Goal: Task Accomplishment & Management: Manage account settings

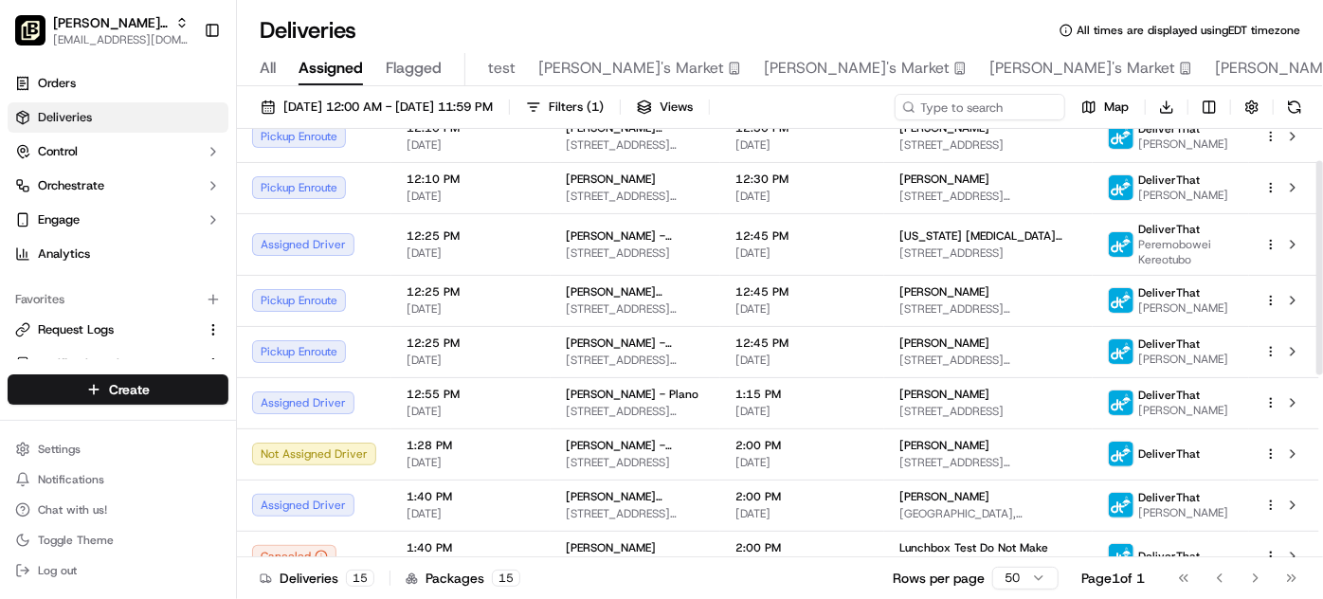
scroll to position [427, 0]
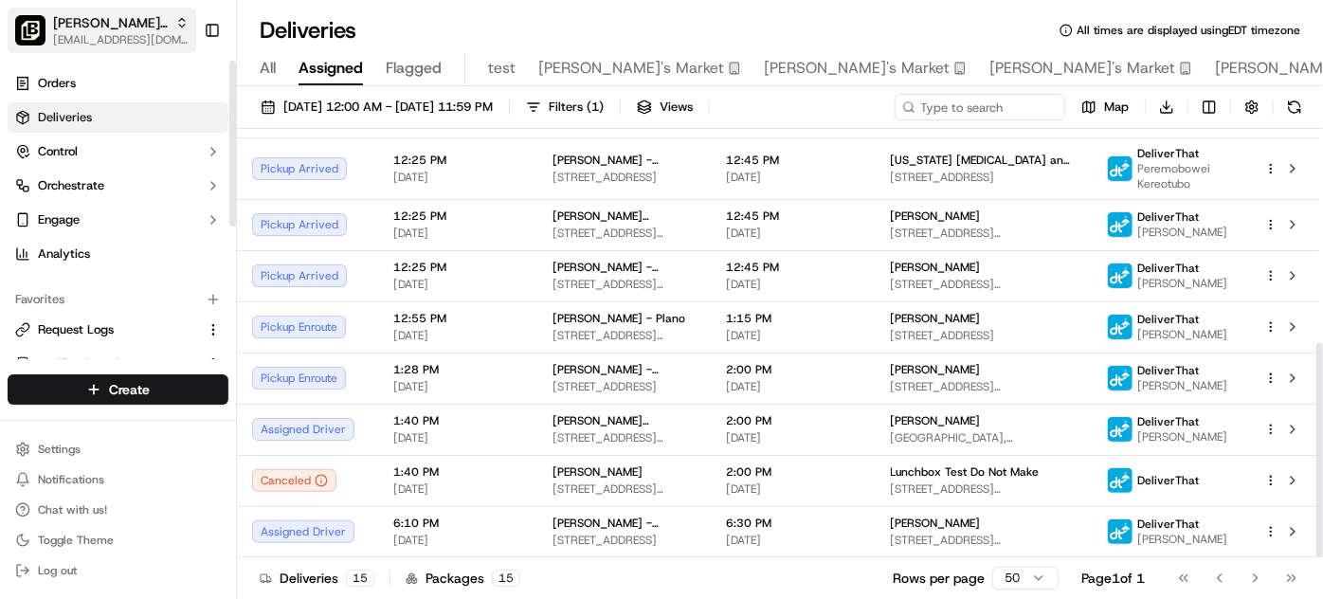
click at [88, 27] on span "[PERSON_NAME] Parent Org" at bounding box center [110, 22] width 115 height 19
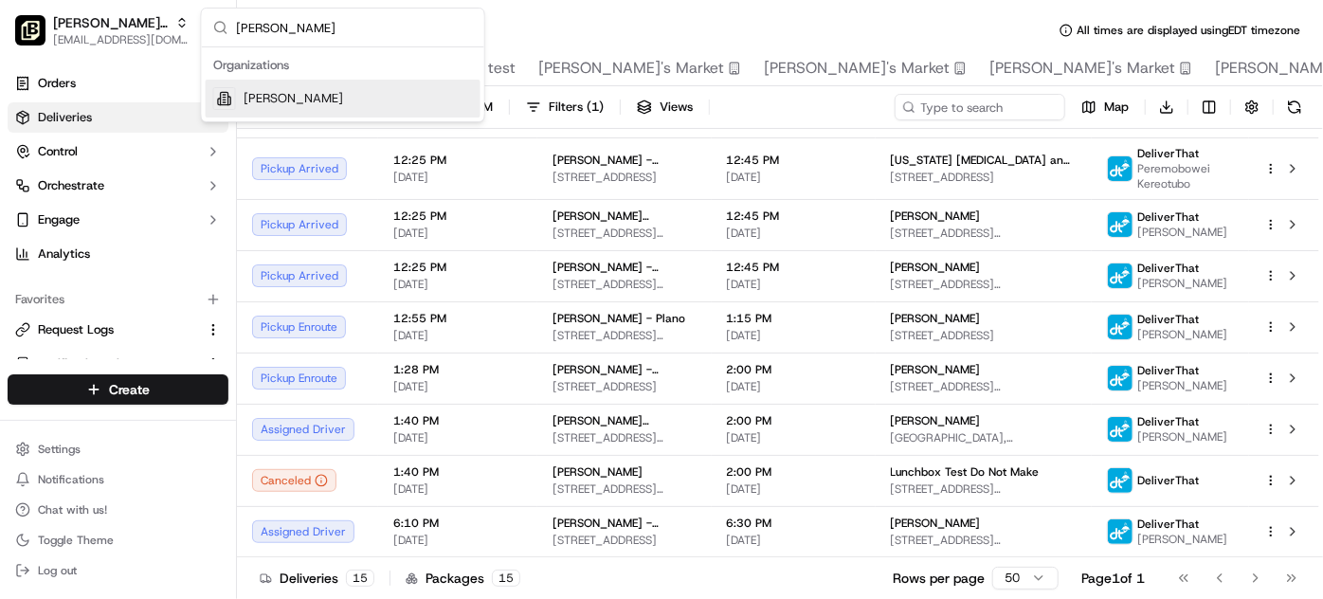
type input "rogers"
click at [332, 101] on span "Pei Wei - Rogers" at bounding box center [294, 98] width 100 height 17
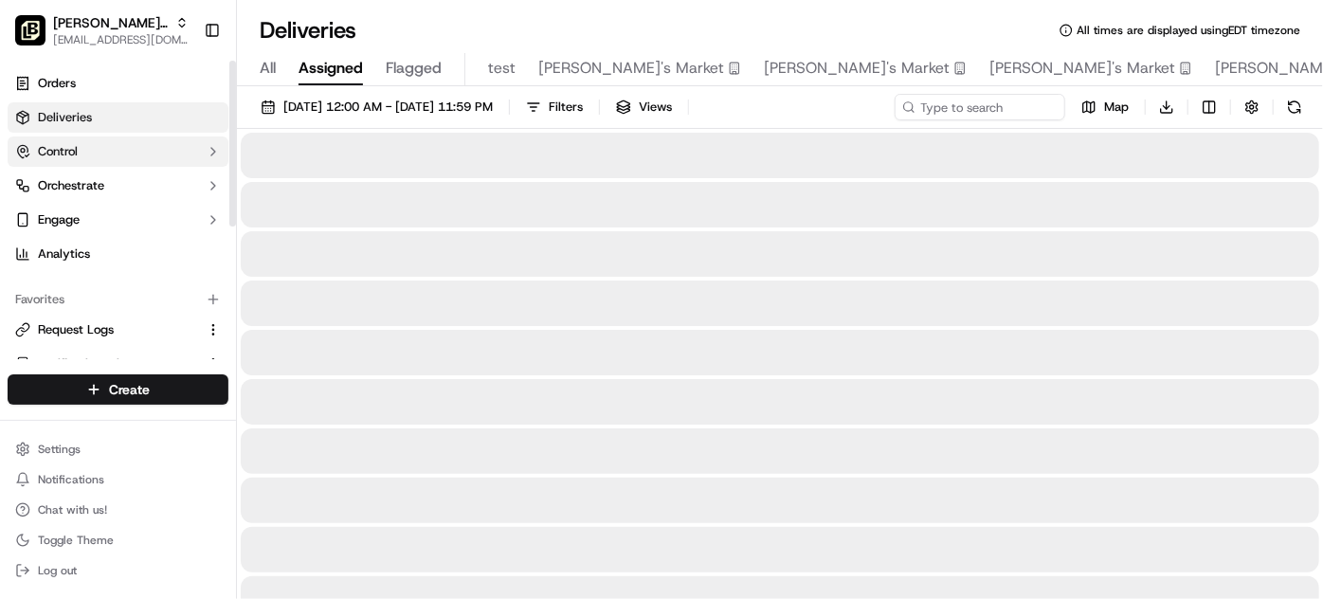
click at [142, 151] on button "Control" at bounding box center [118, 151] width 221 height 30
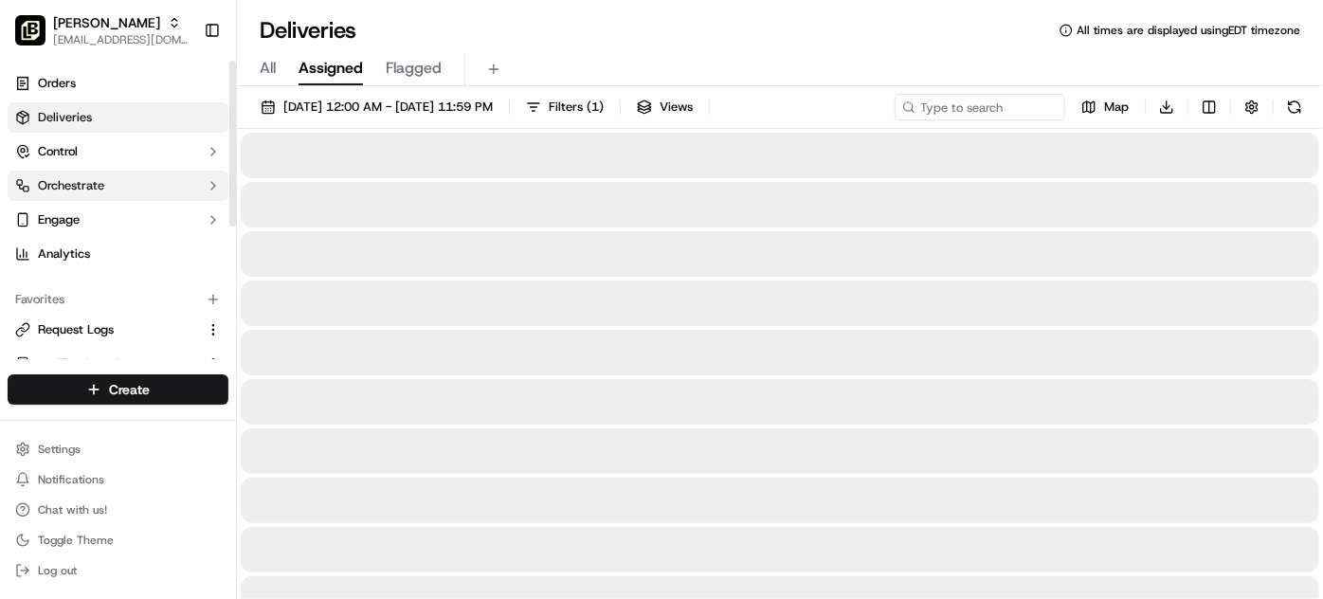
click at [160, 186] on button "Orchestrate" at bounding box center [118, 186] width 221 height 30
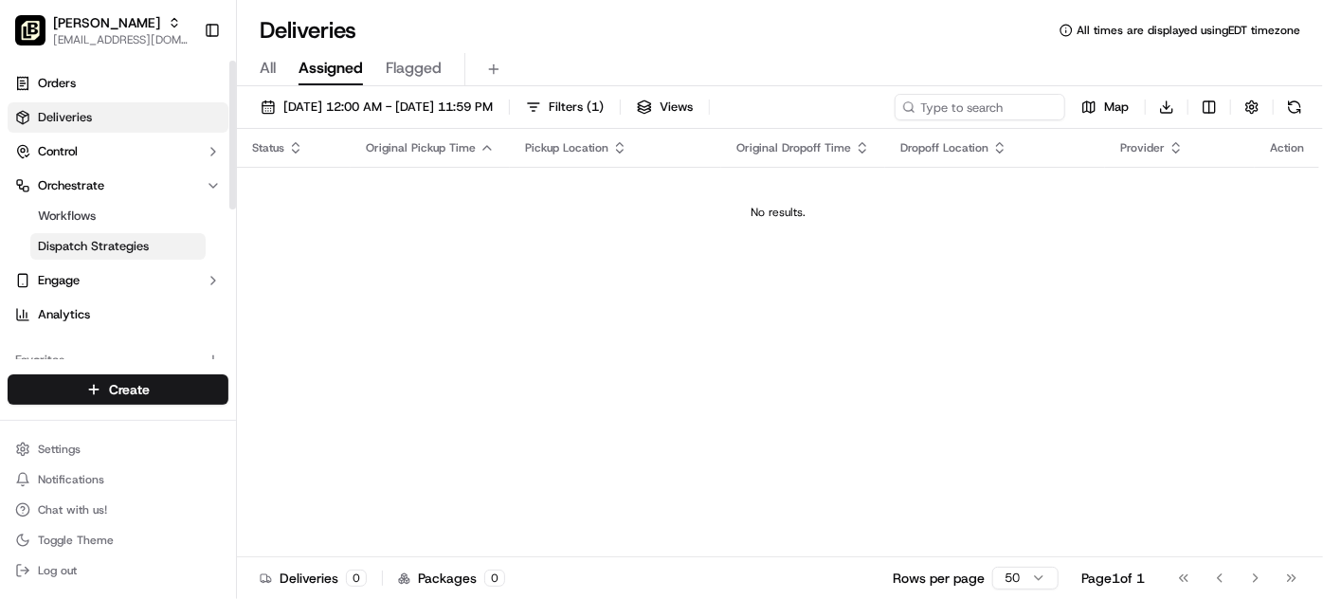
click at [127, 245] on span "Dispatch Strategies" at bounding box center [93, 246] width 111 height 17
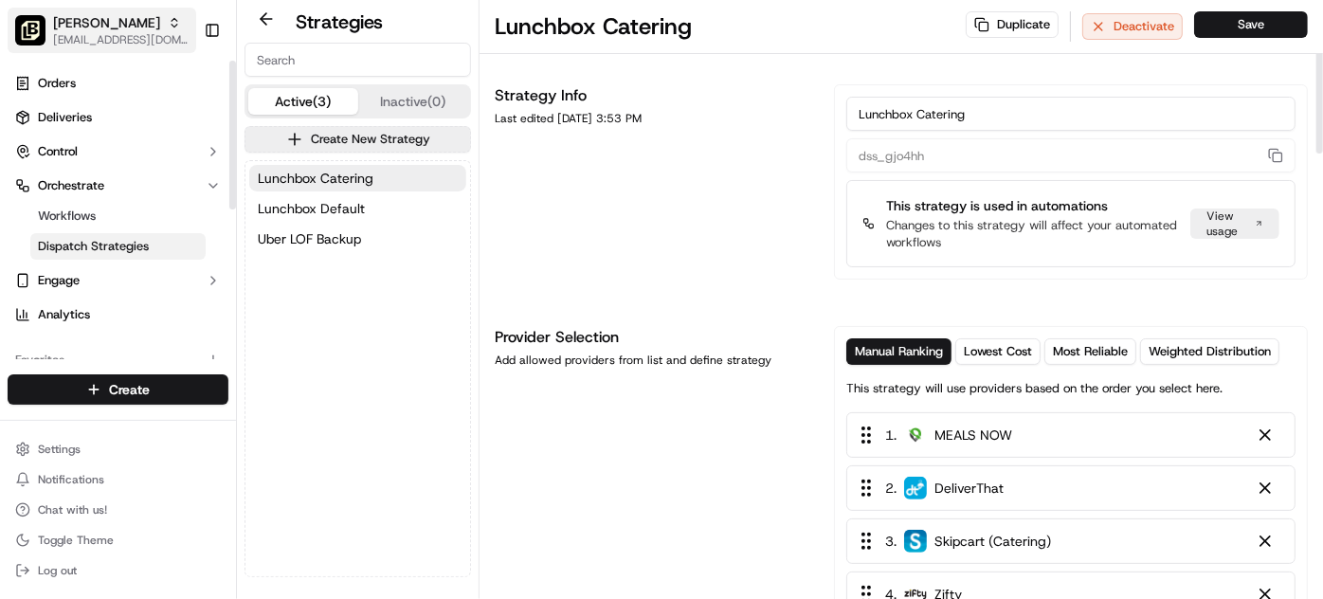
click at [88, 33] on span "[EMAIL_ADDRESS][DOMAIN_NAME]" at bounding box center [121, 39] width 136 height 15
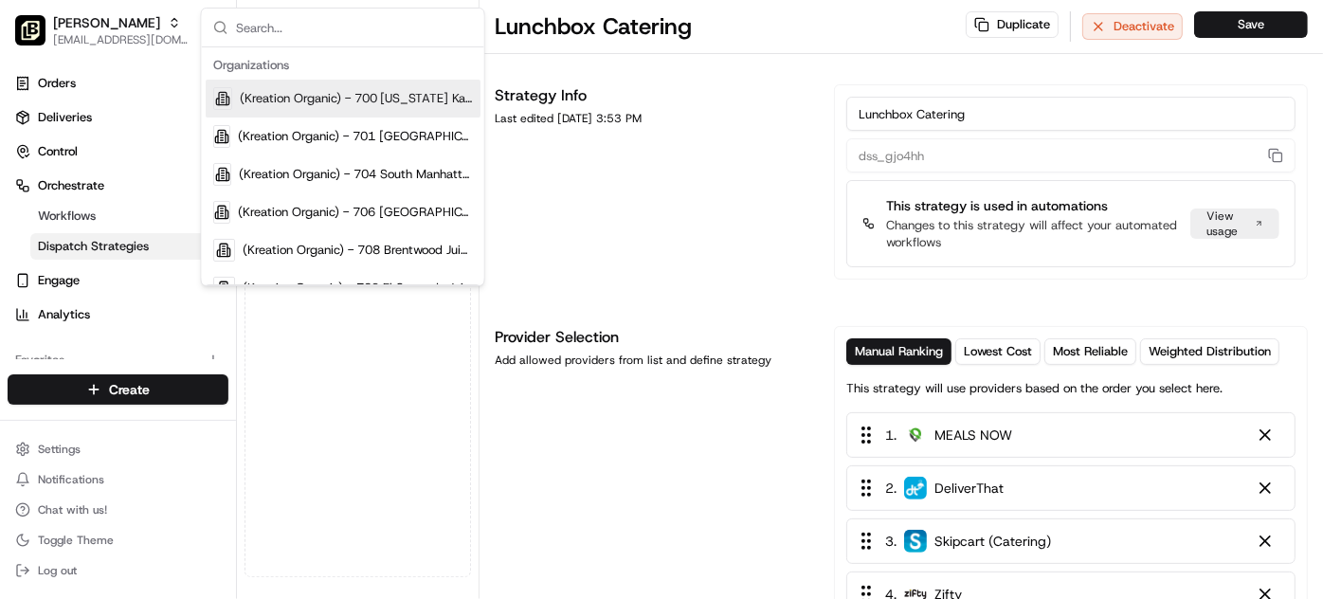
click at [302, 38] on input "text" at bounding box center [354, 28] width 237 height 38
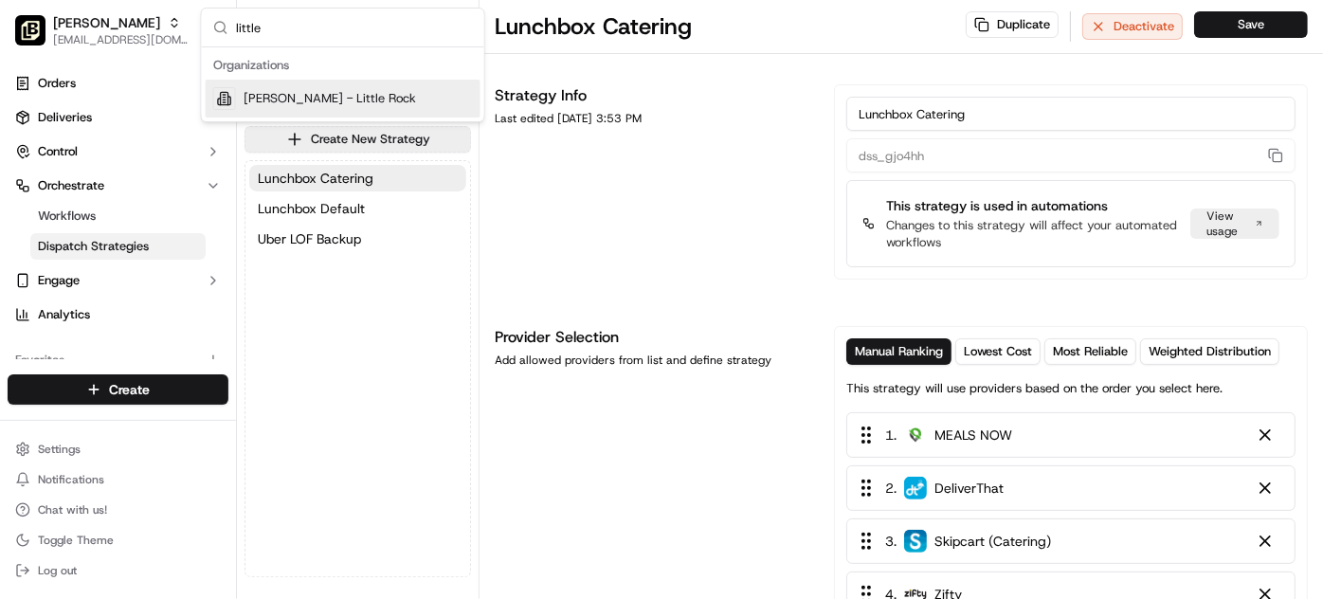
type input "little"
click at [351, 92] on span "Pei Wei - Little Rock" at bounding box center [330, 98] width 173 height 17
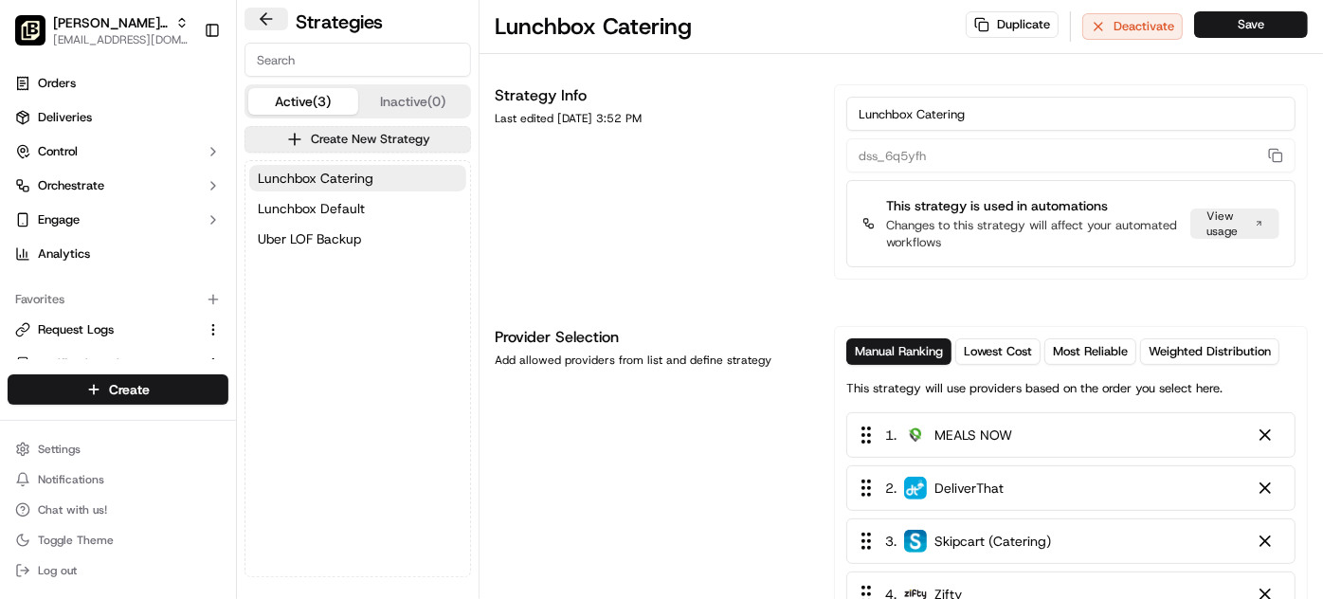
click at [261, 15] on button at bounding box center [267, 19] width 44 height 23
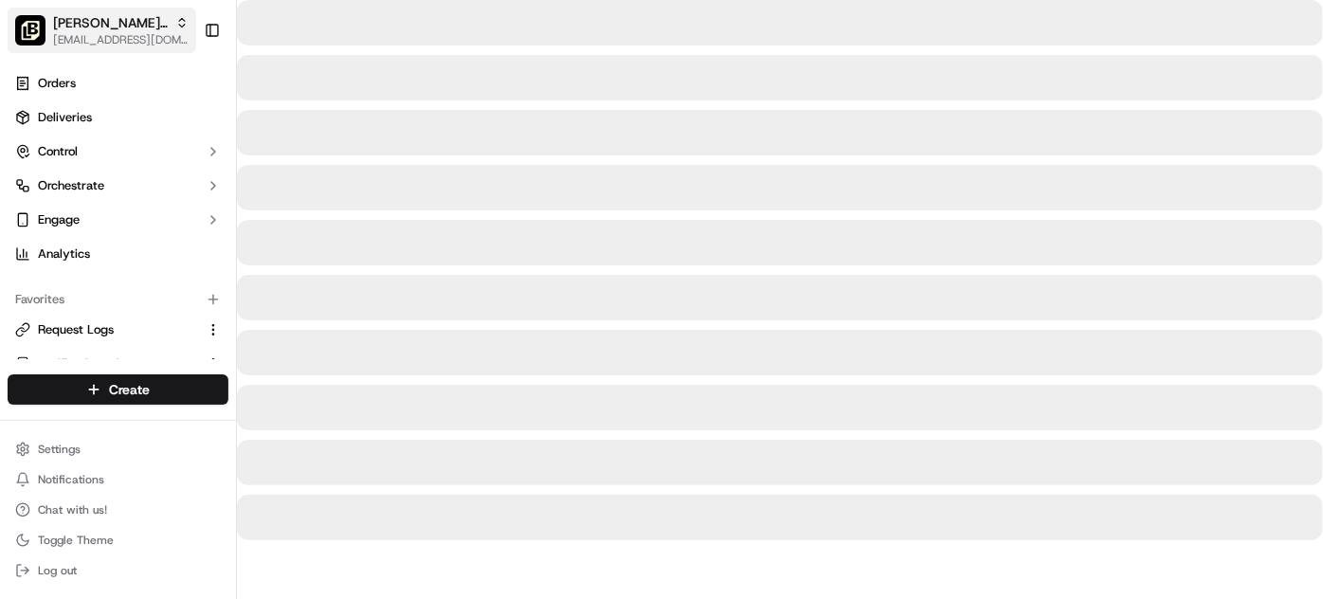
click at [126, 25] on span "Pei Wei - Little Rock" at bounding box center [110, 22] width 115 height 19
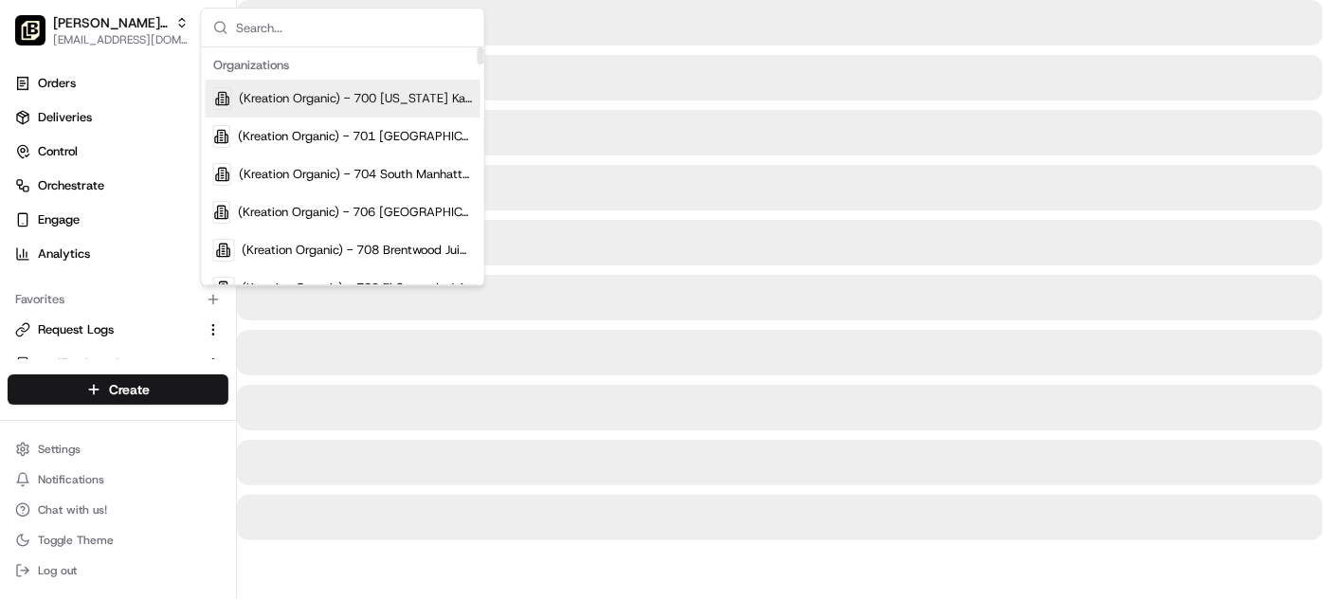
click at [318, 34] on input "text" at bounding box center [354, 28] width 237 height 38
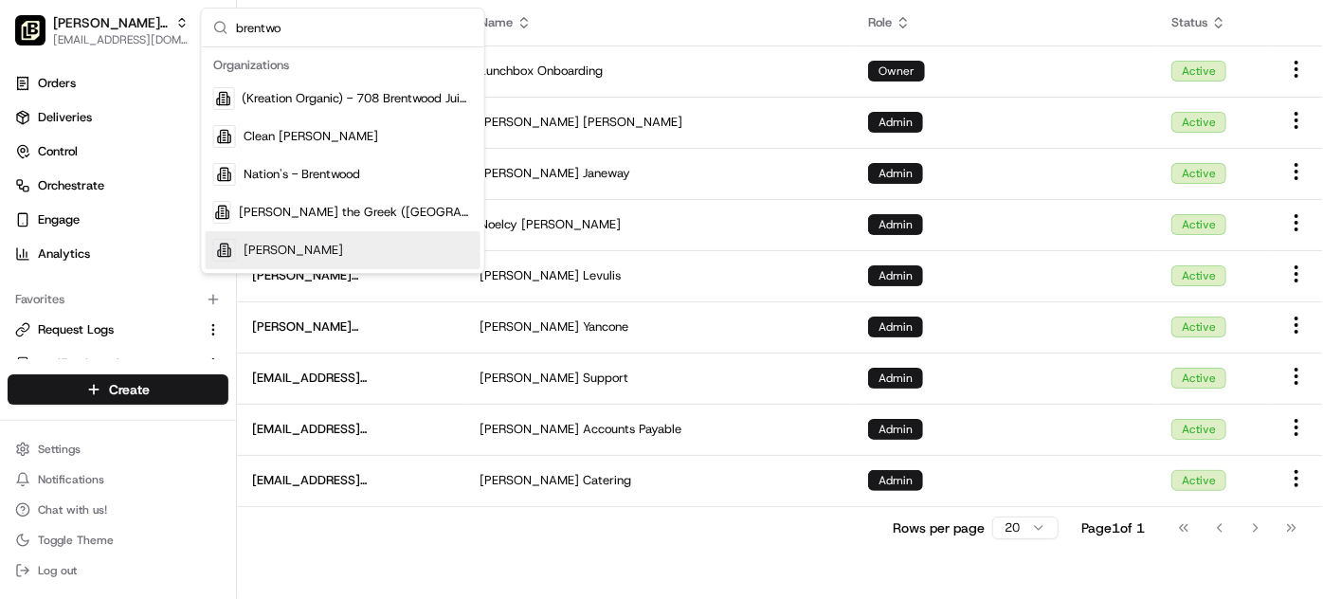
type input "brentwo"
click at [309, 250] on span "Pei Wei - Brentwood" at bounding box center [294, 250] width 100 height 17
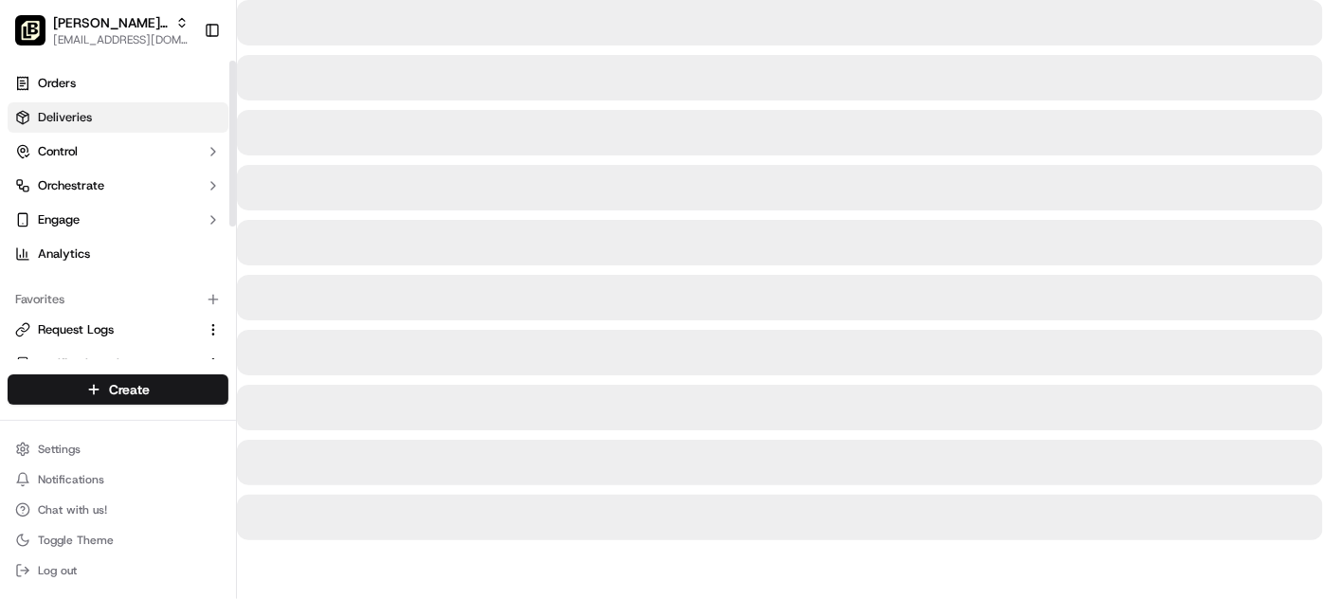
click at [88, 118] on span "Deliveries" at bounding box center [65, 117] width 54 height 17
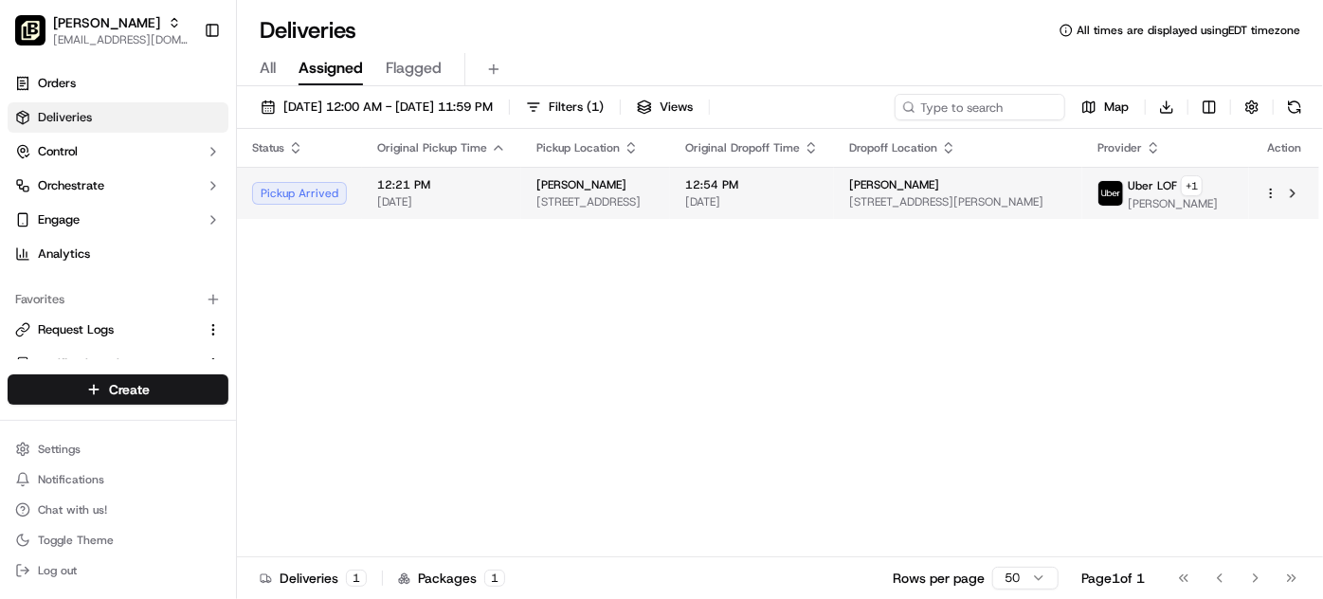
click at [819, 206] on span "[DATE]" at bounding box center [752, 201] width 134 height 15
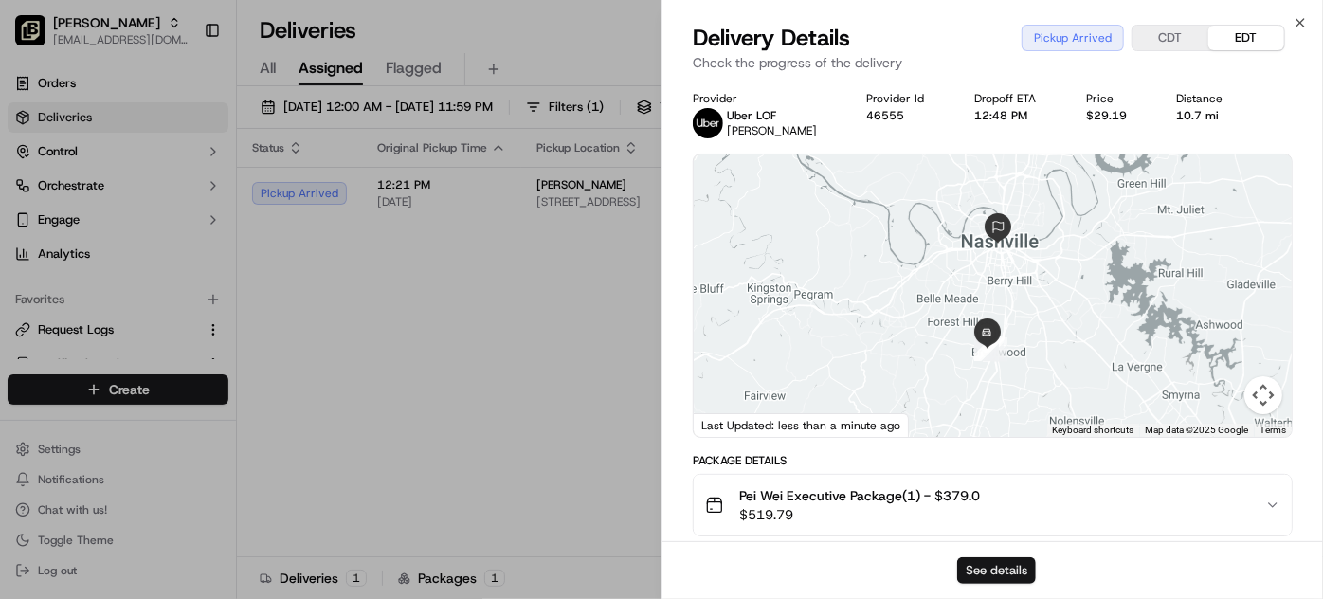
click at [988, 571] on button "See details" at bounding box center [996, 570] width 79 height 27
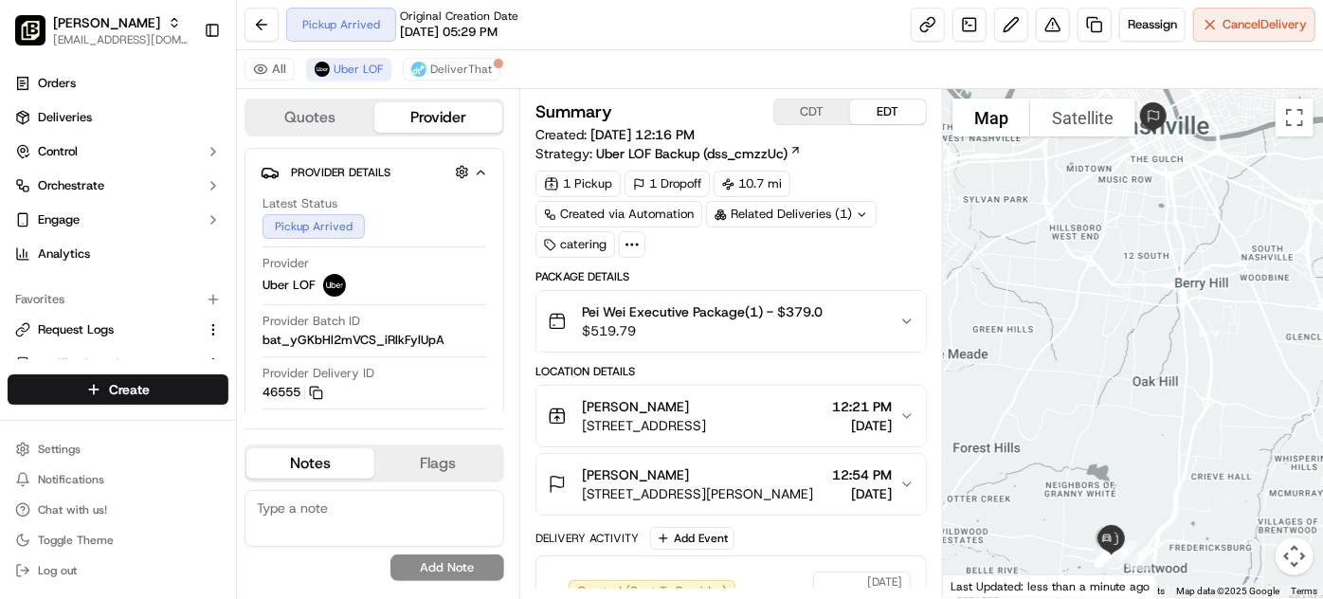
click at [796, 108] on button "CDT" at bounding box center [812, 112] width 76 height 25
click at [907, 409] on icon "button" at bounding box center [907, 416] width 15 height 15
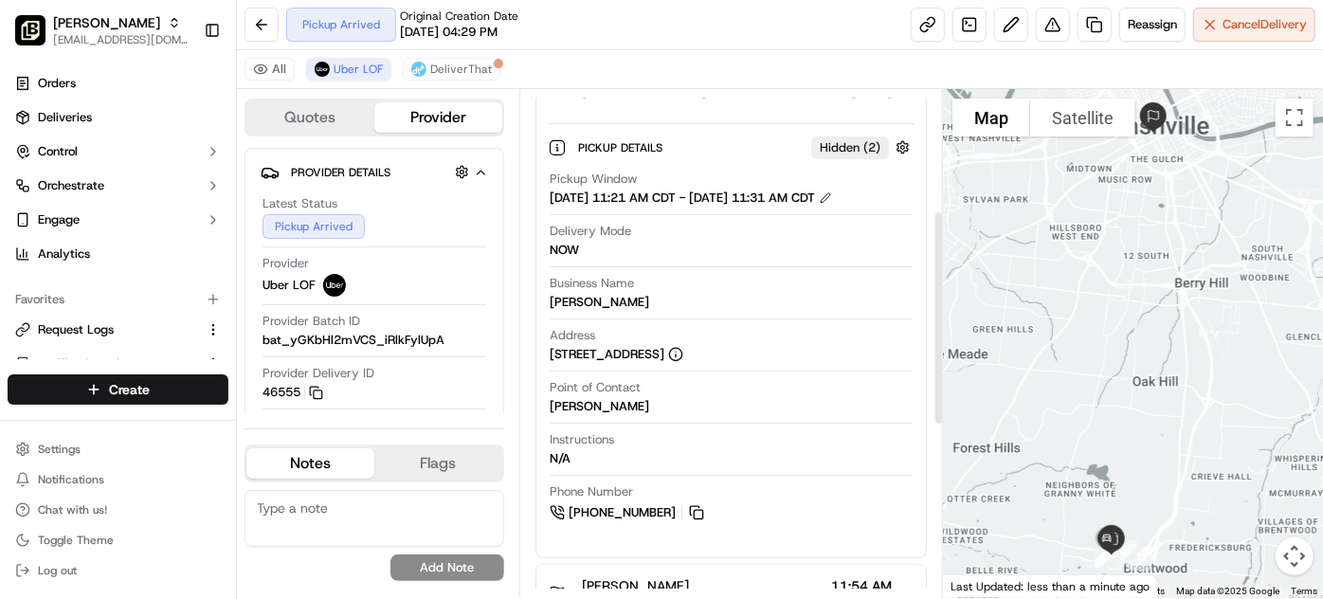
scroll to position [344, 0]
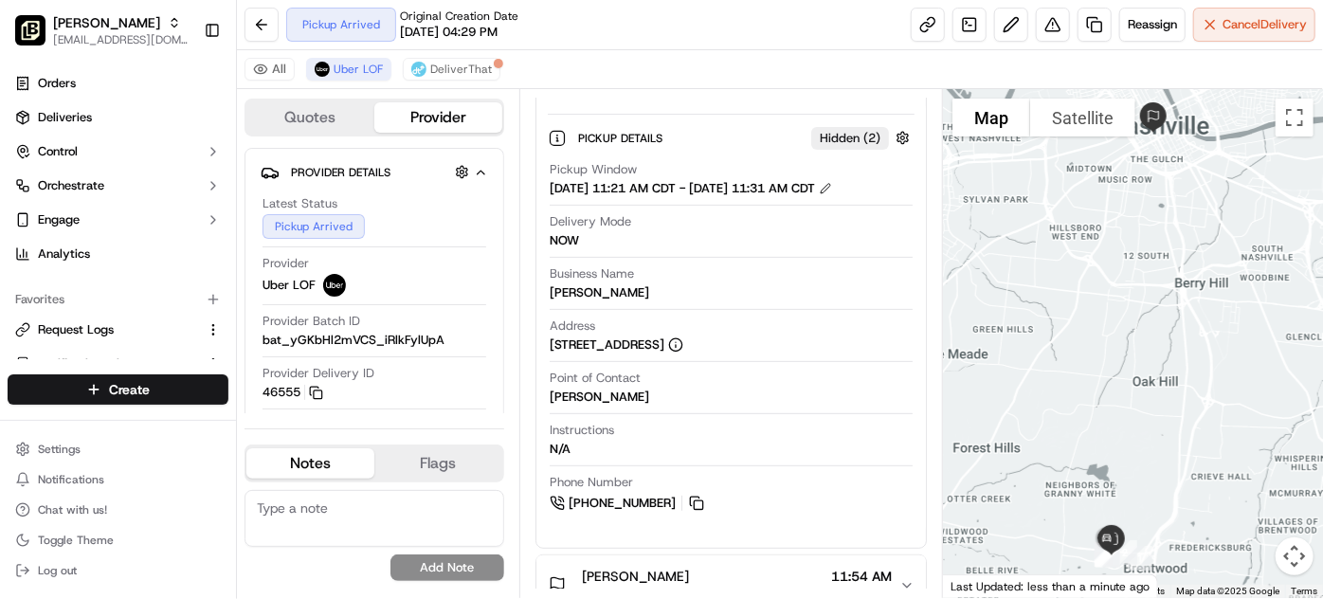
click at [900, 578] on icon "button" at bounding box center [907, 585] width 15 height 15
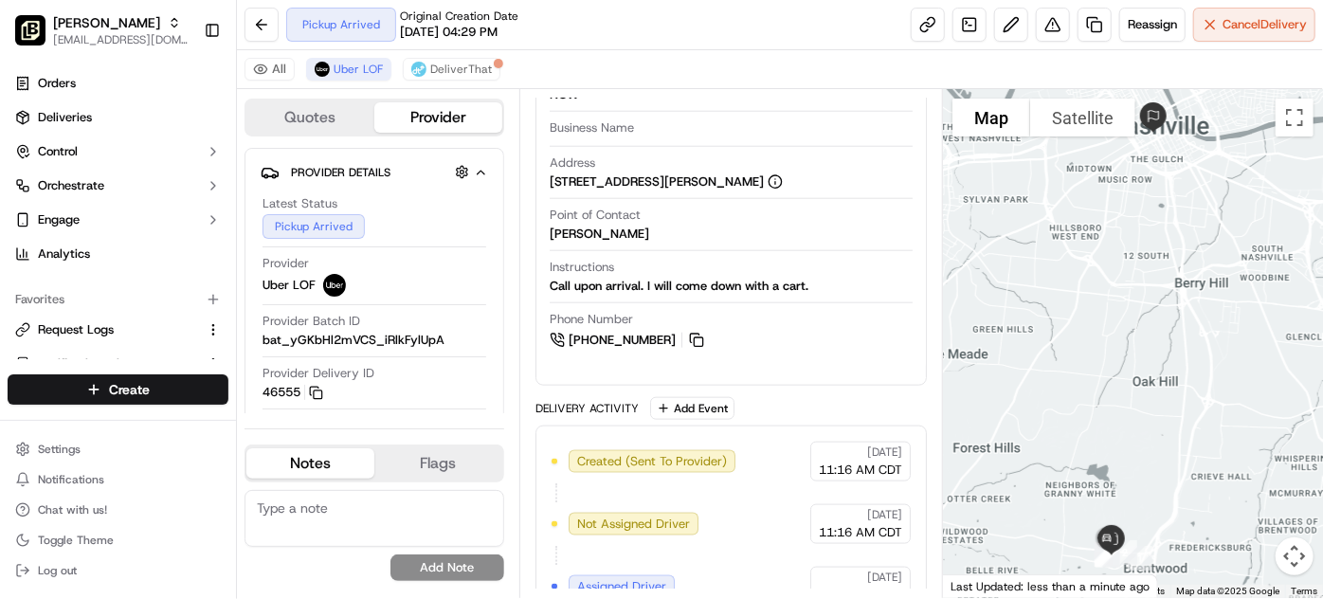
scroll to position [1069, 0]
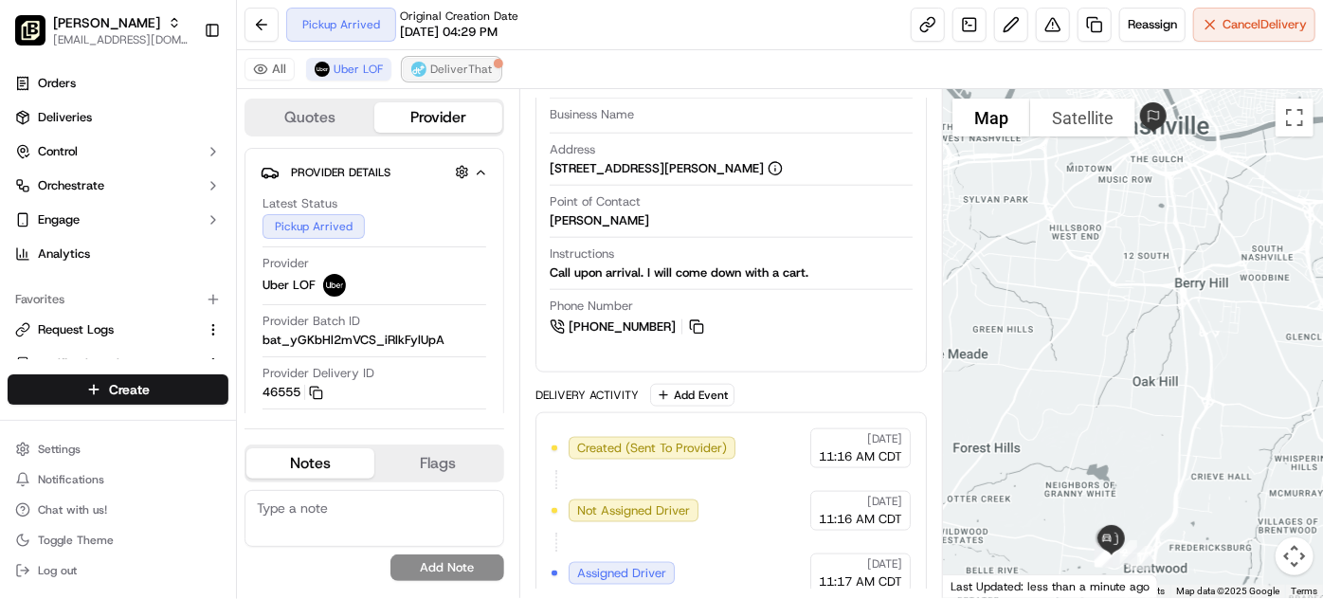
click at [435, 67] on span "DeliverThat" at bounding box center [461, 69] width 62 height 15
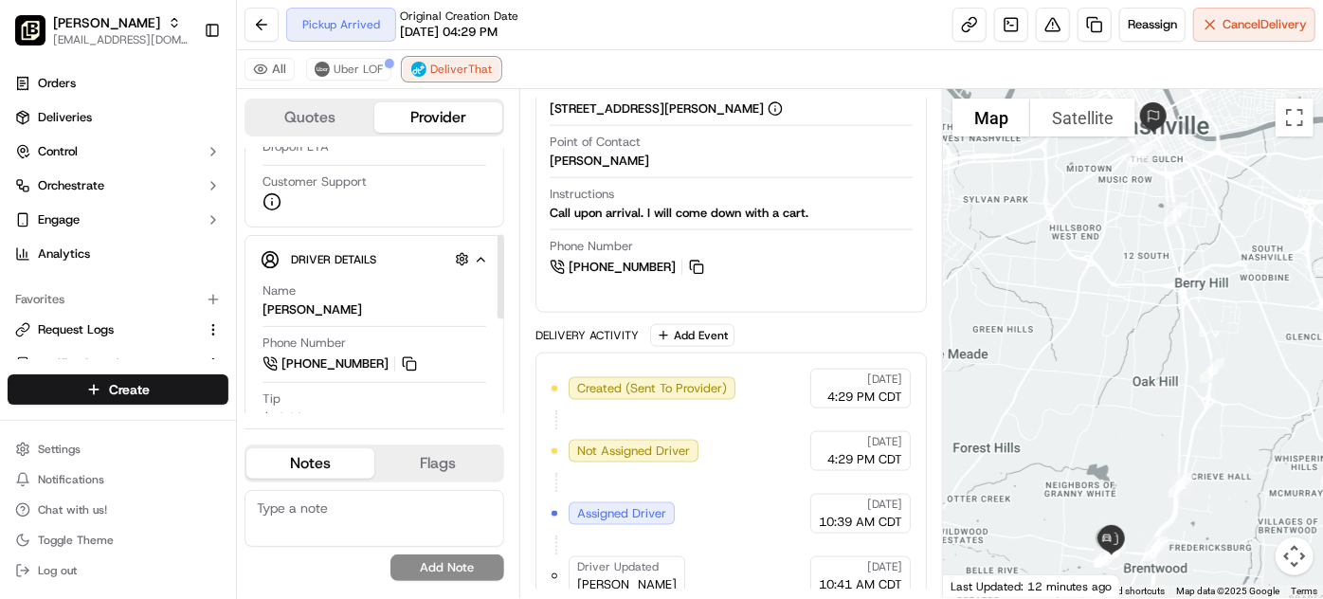
scroll to position [517, 0]
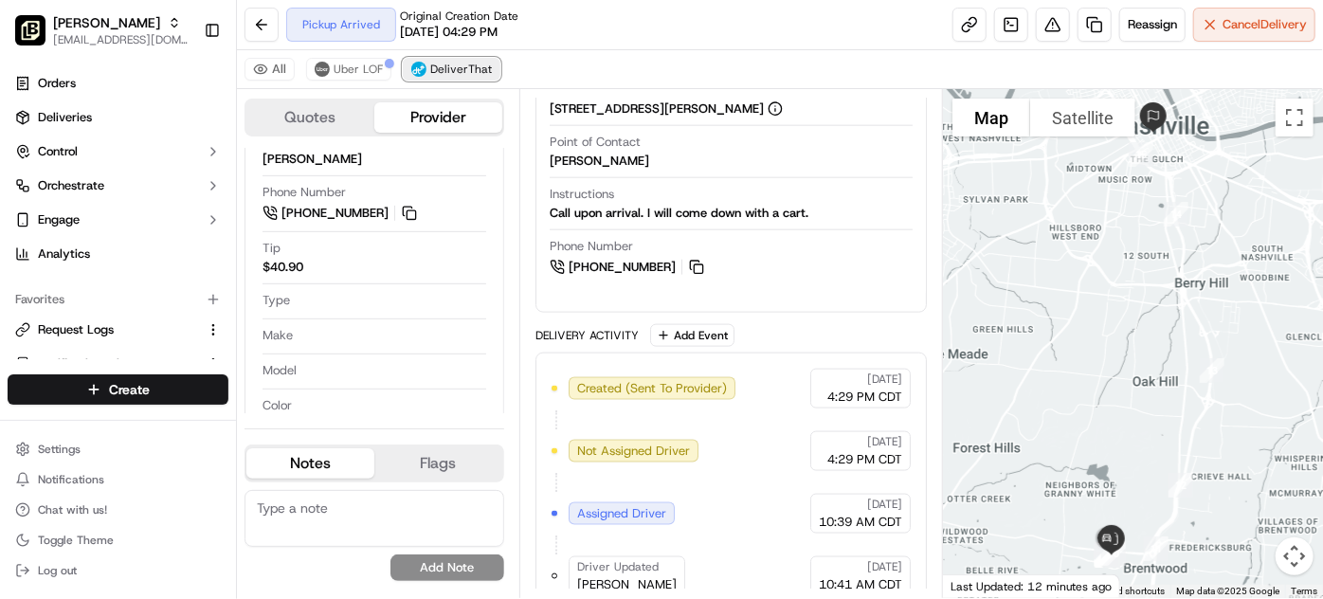
click at [437, 60] on button "DeliverThat" at bounding box center [452, 69] width 98 height 23
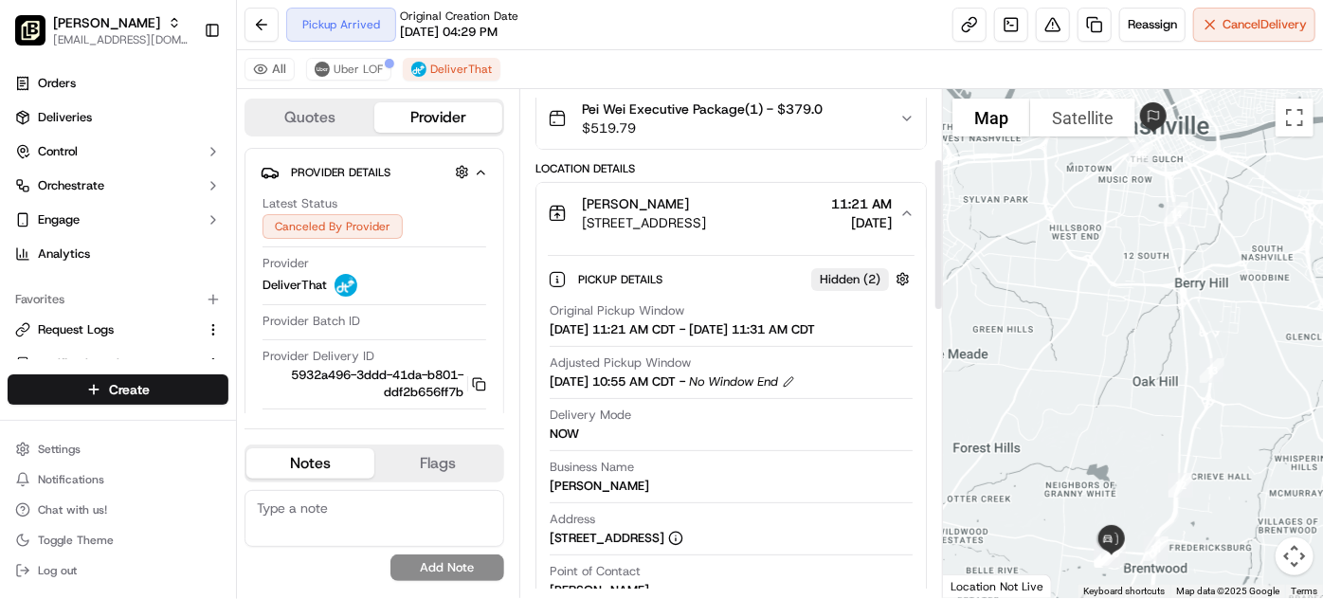
scroll to position [233, 0]
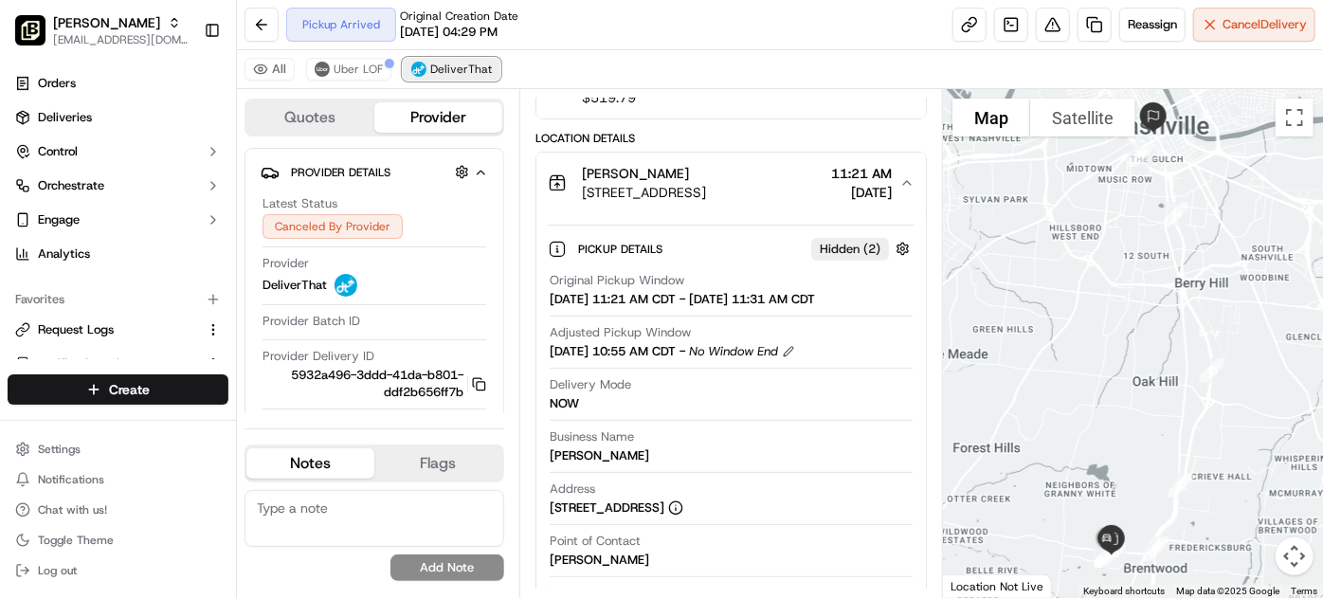
click at [446, 63] on span "DeliverThat" at bounding box center [461, 69] width 62 height 15
click at [261, 26] on button at bounding box center [262, 25] width 34 height 34
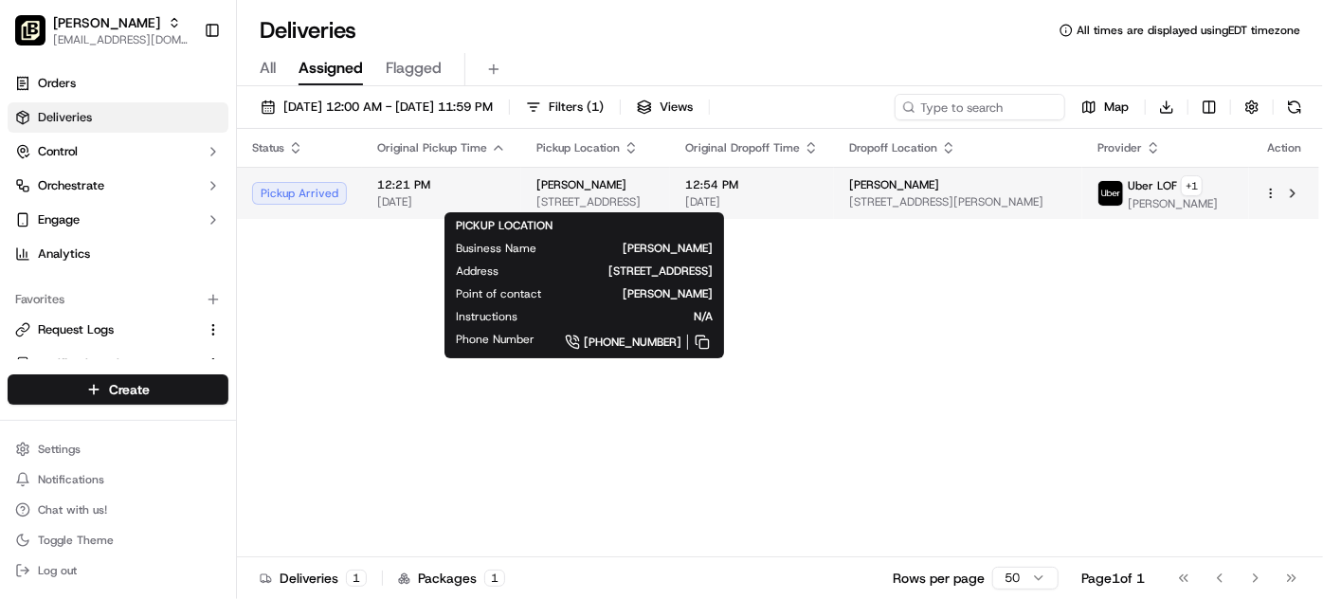
click at [655, 184] on div "[PERSON_NAME]" at bounding box center [596, 184] width 118 height 15
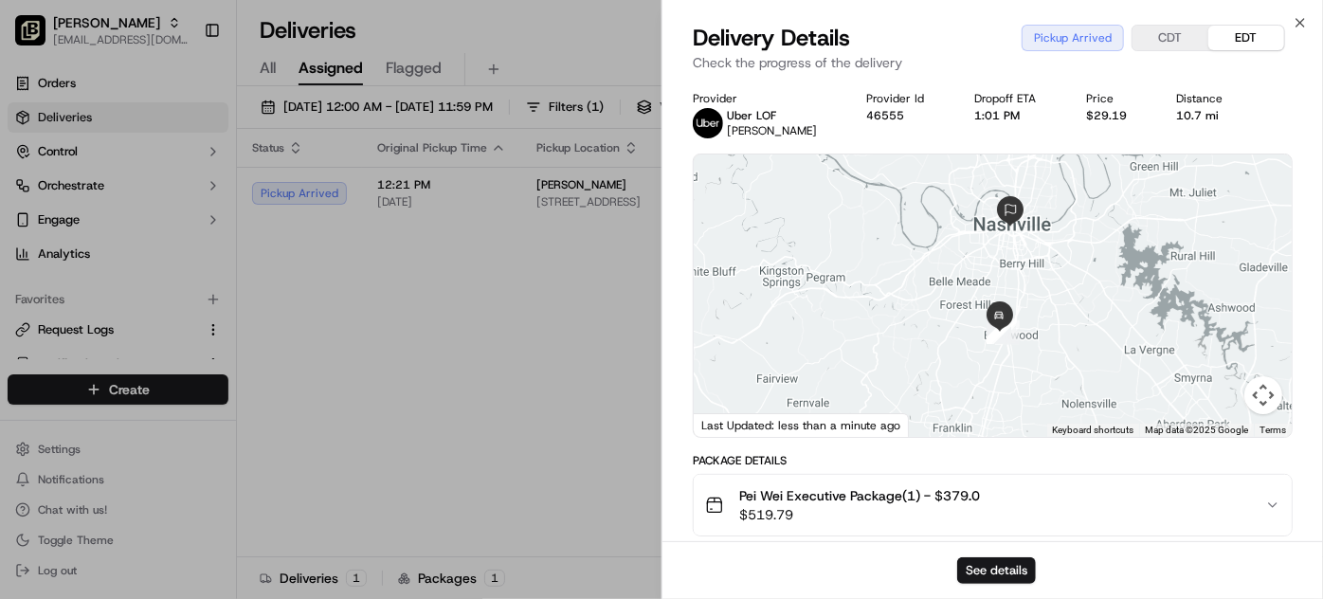
drag, startPoint x: 875, startPoint y: 326, endPoint x: 897, endPoint y: 262, distance: 68.0
click at [897, 262] on div at bounding box center [993, 296] width 598 height 282
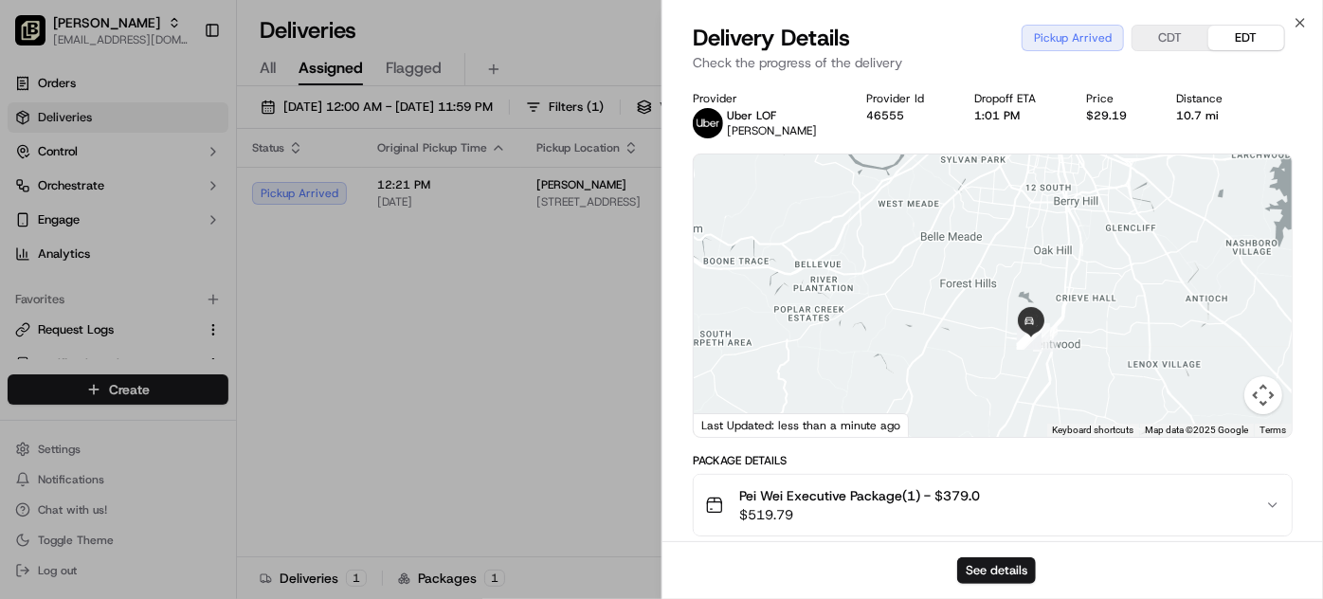
drag, startPoint x: 917, startPoint y: 313, endPoint x: 848, endPoint y: 252, distance: 91.3
click at [848, 252] on div at bounding box center [993, 296] width 598 height 282
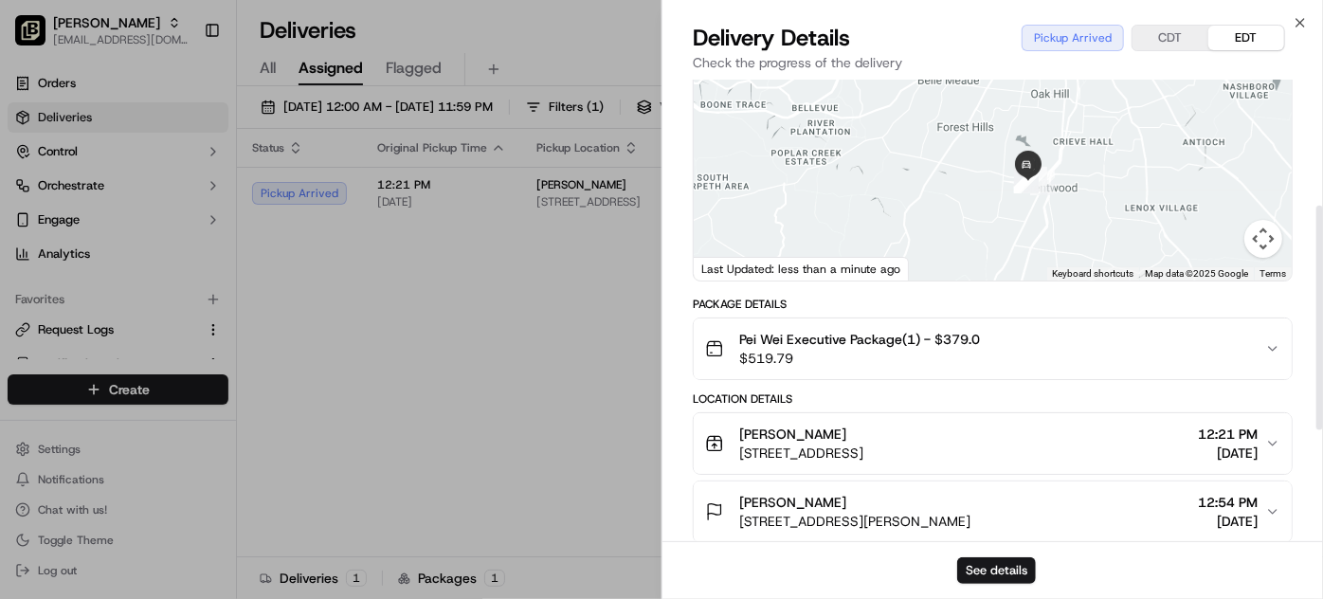
scroll to position [258, 0]
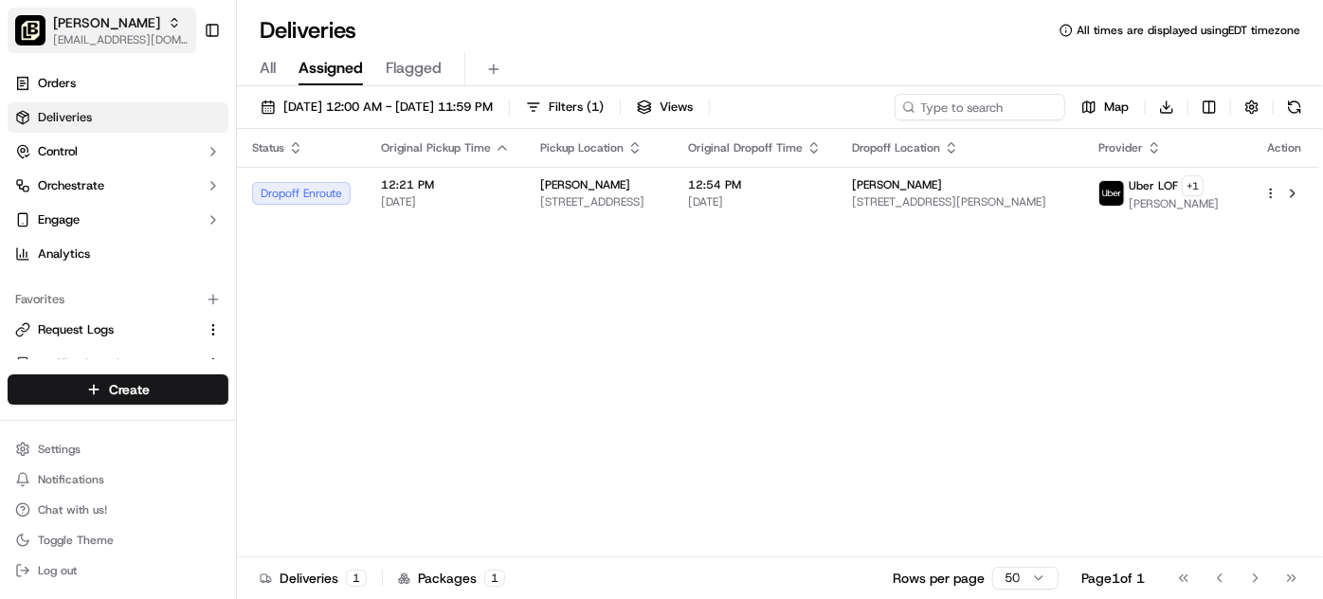
click at [106, 32] on span "[EMAIL_ADDRESS][DOMAIN_NAME]" at bounding box center [121, 39] width 136 height 15
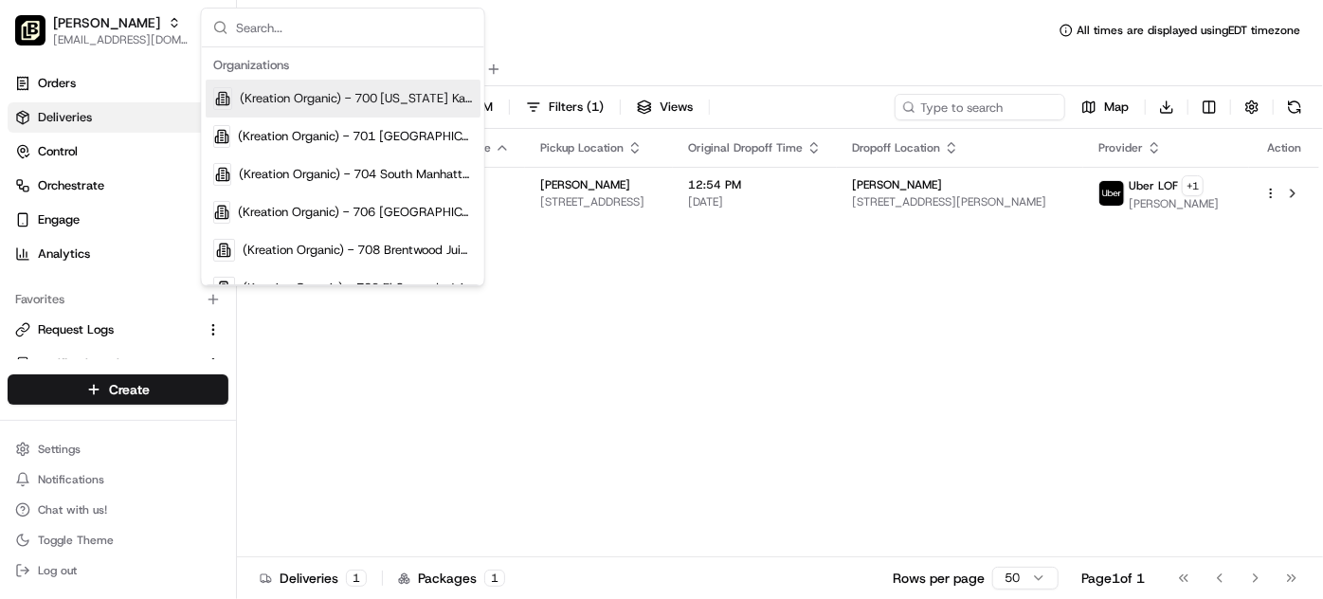
click at [623, 10] on div "Deliveries All times are displayed using EDT timezone All Assigned Flagged 09/1…" at bounding box center [780, 299] width 1086 height 599
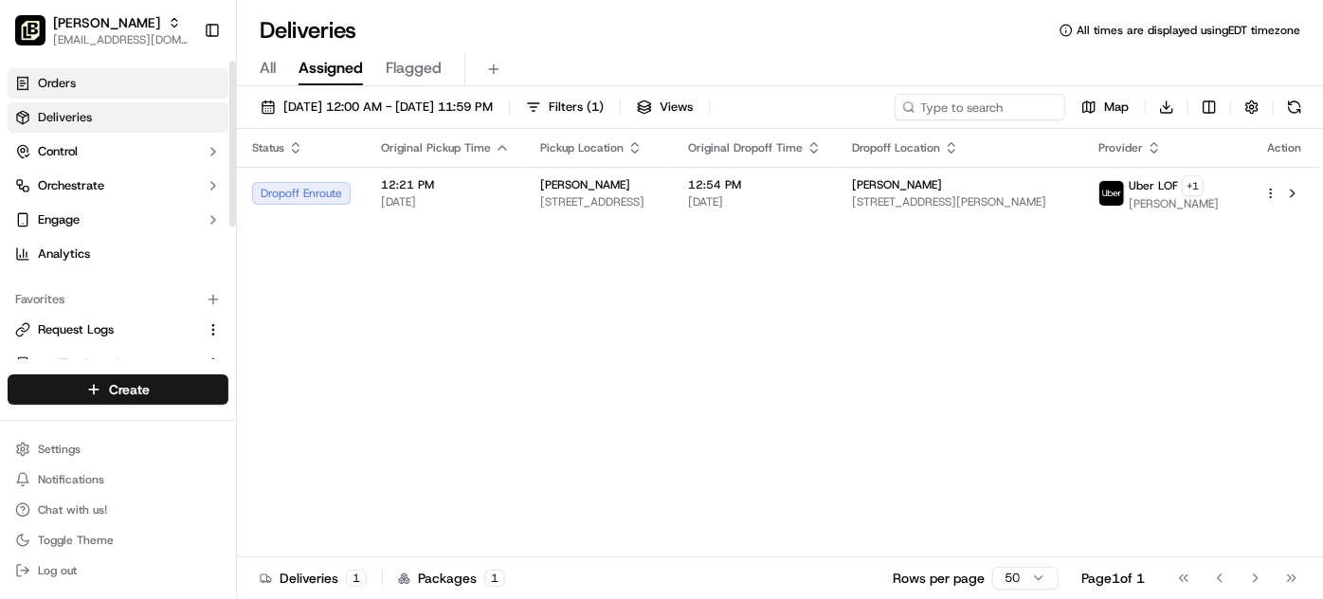
click at [96, 77] on link "Orders" at bounding box center [118, 83] width 221 height 30
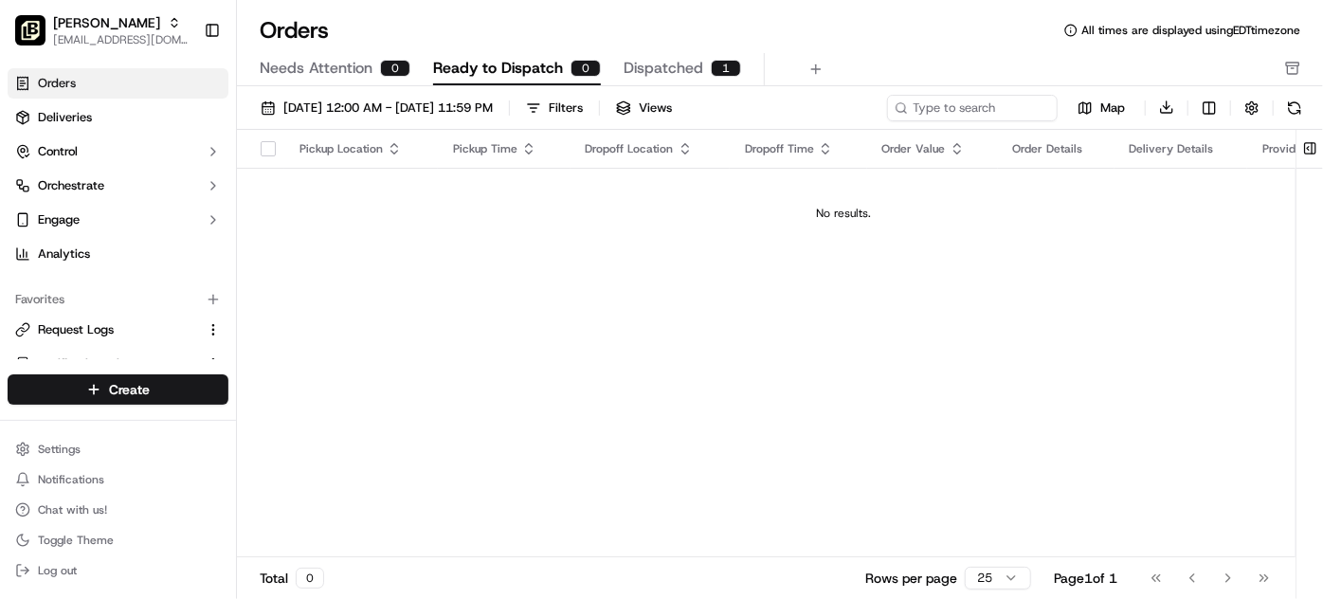
click at [477, 29] on div "Orders All times are displayed using EDT timezone" at bounding box center [780, 30] width 1086 height 30
click at [671, 64] on span "Dispatched" at bounding box center [664, 68] width 80 height 23
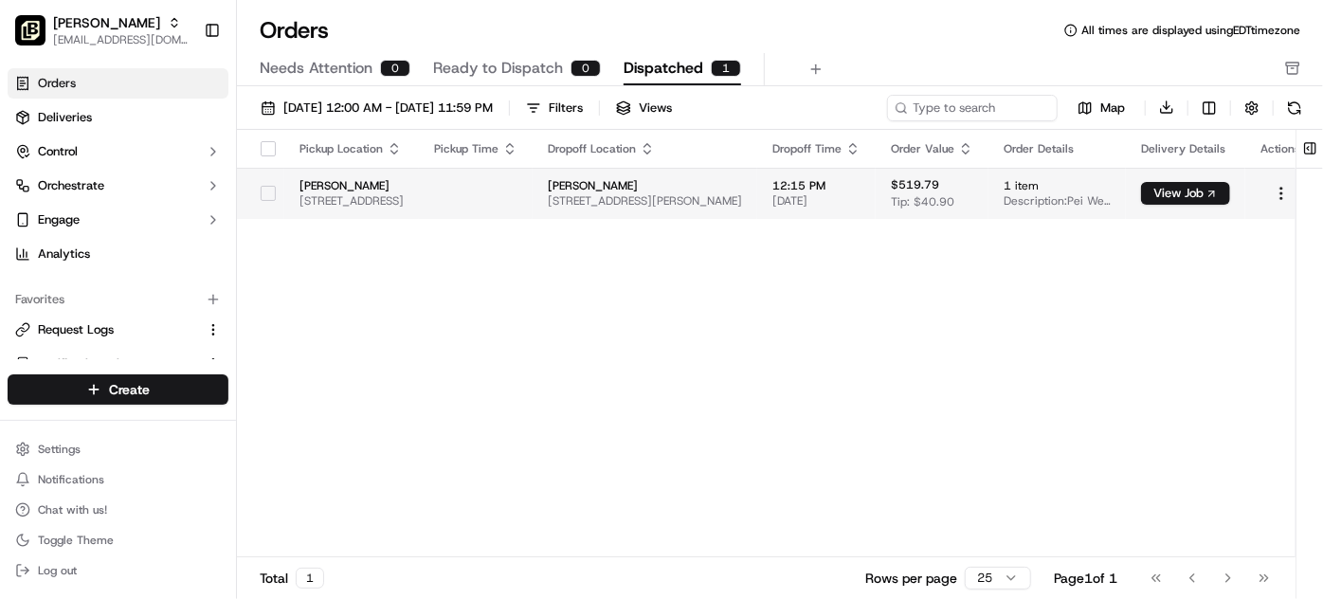
click at [721, 189] on span "[PERSON_NAME]" at bounding box center [645, 185] width 194 height 15
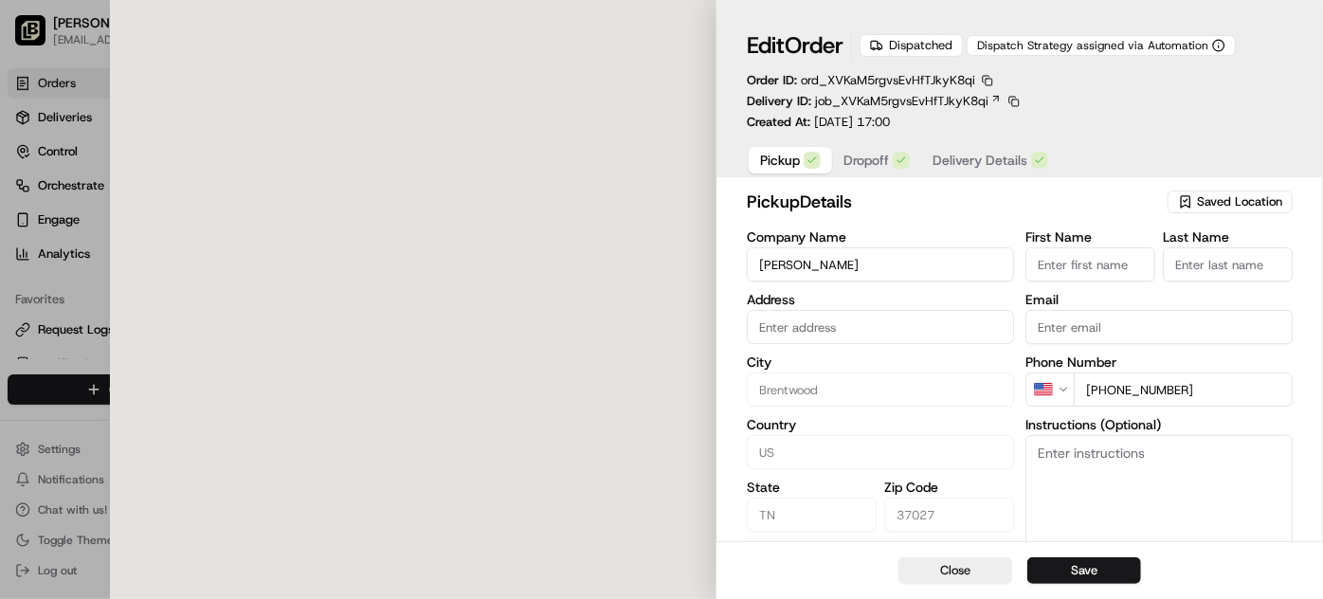
type input "101 Creekside Crossing, Brentwood , TN, 37027"
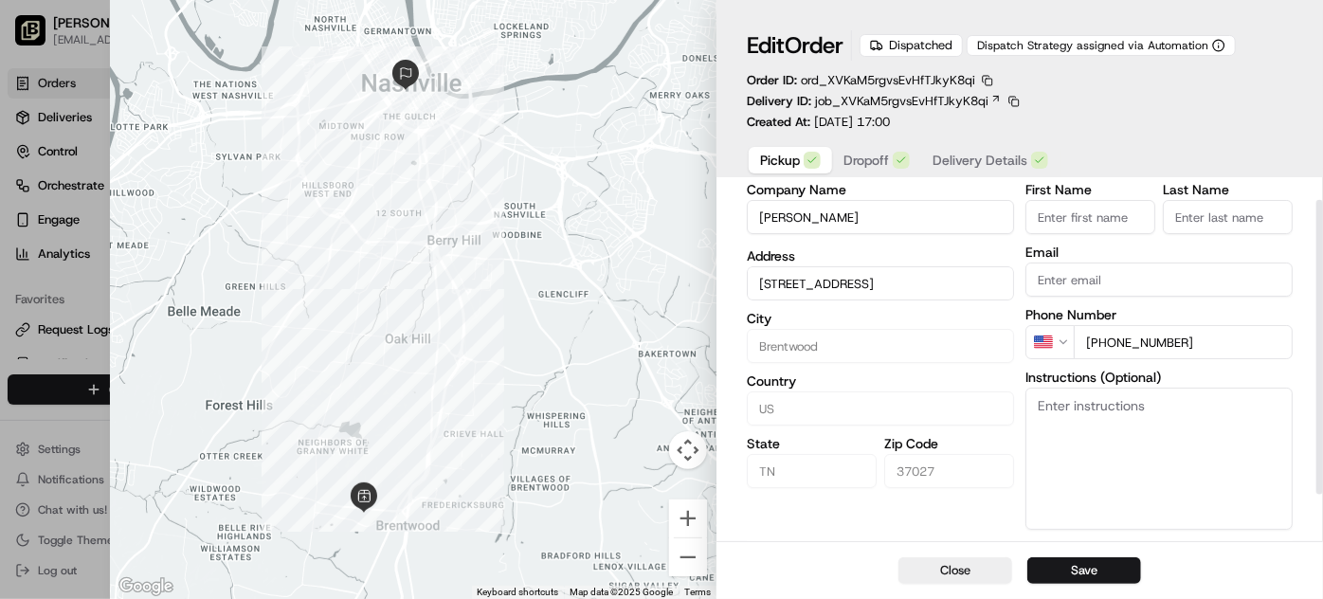
scroll to position [73, 0]
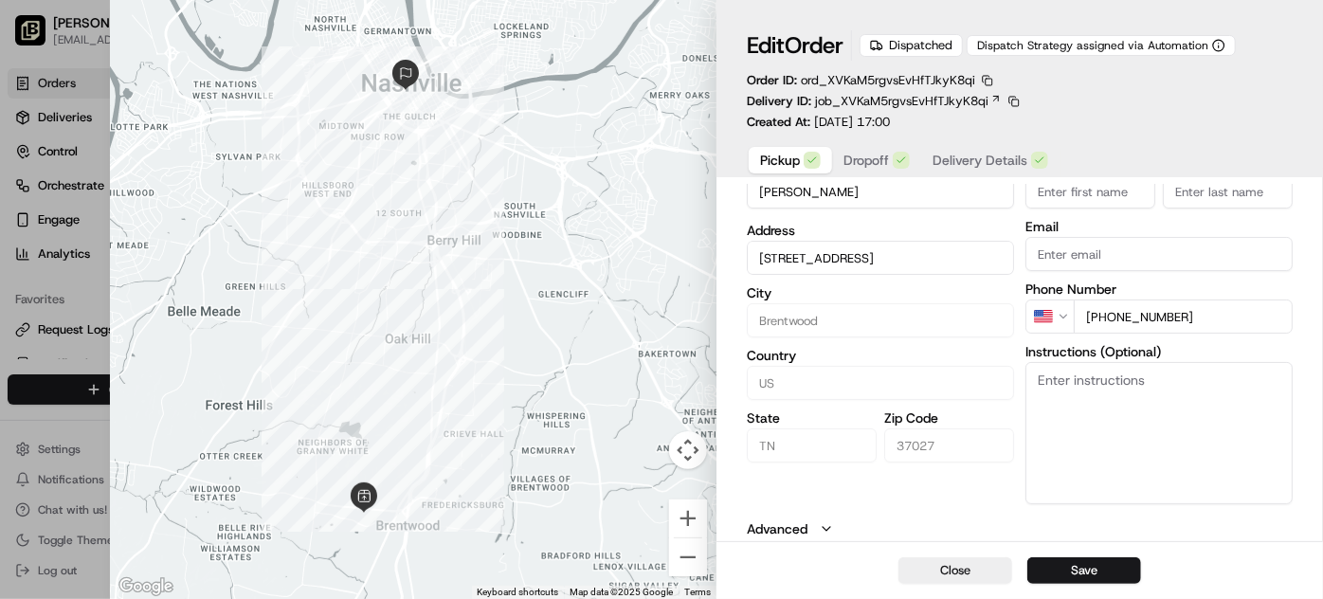
click at [219, 111] on div at bounding box center [413, 299] width 607 height 599
click at [85, 51] on div at bounding box center [661, 299] width 1323 height 599
type input "+1"
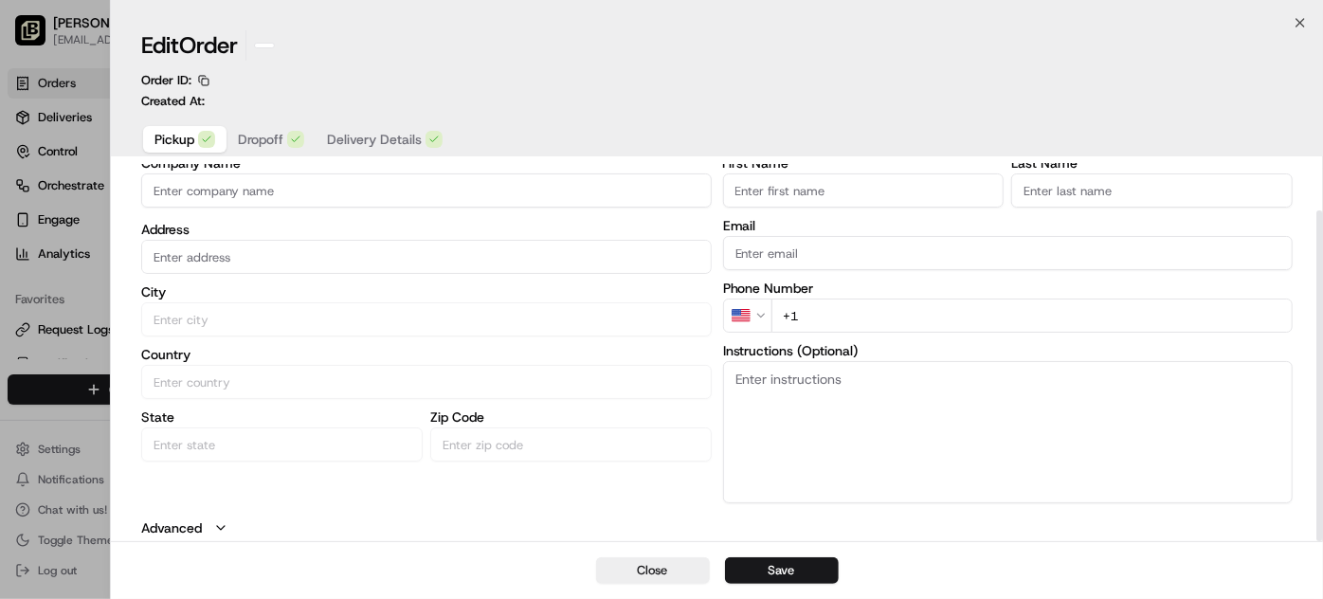
scroll to position [53, 0]
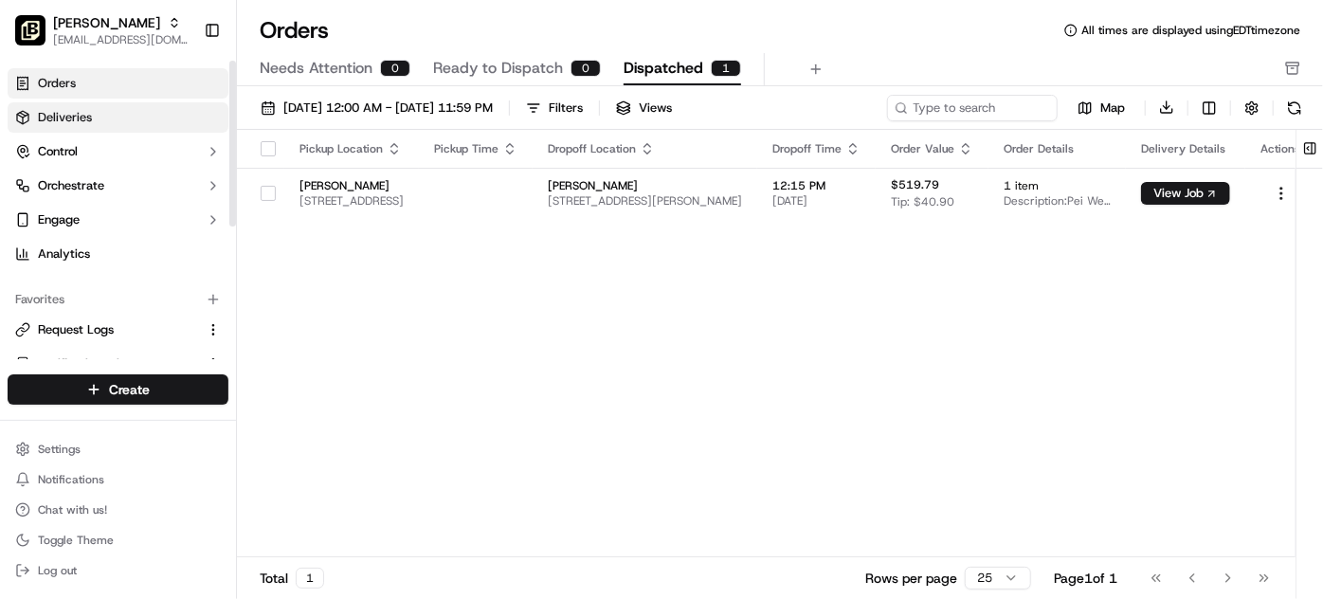
click at [115, 118] on link "Deliveries" at bounding box center [118, 117] width 221 height 30
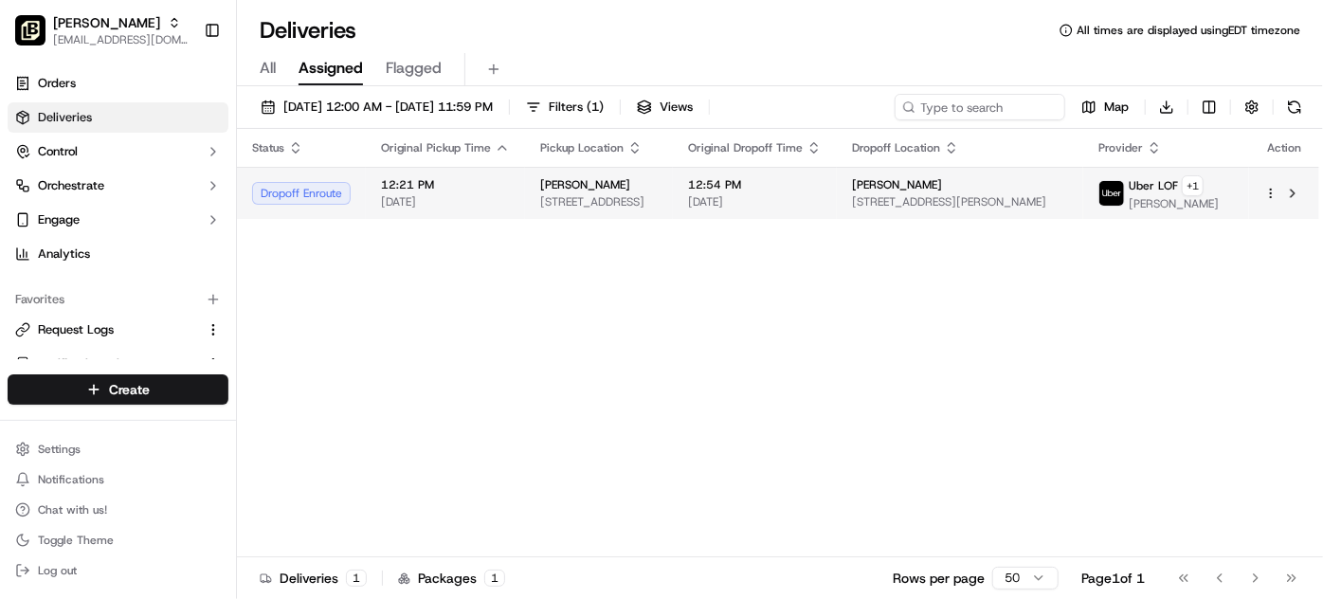
click at [822, 194] on span "[DATE]" at bounding box center [755, 201] width 134 height 15
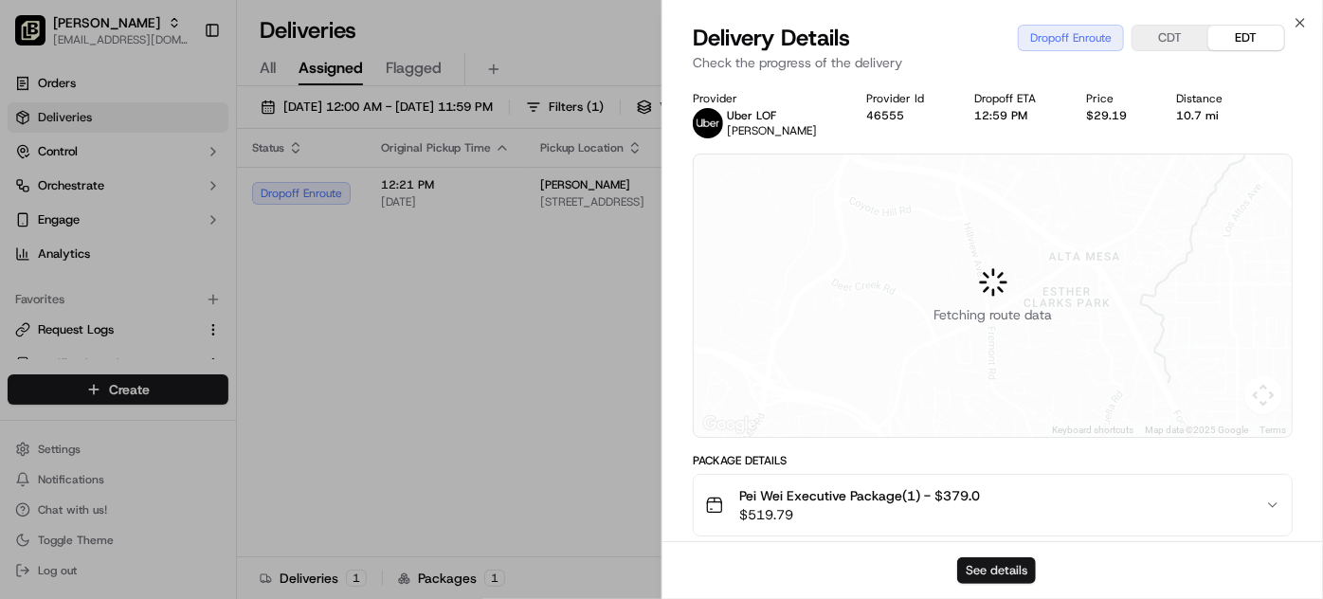
click at [991, 572] on button "See details" at bounding box center [996, 570] width 79 height 27
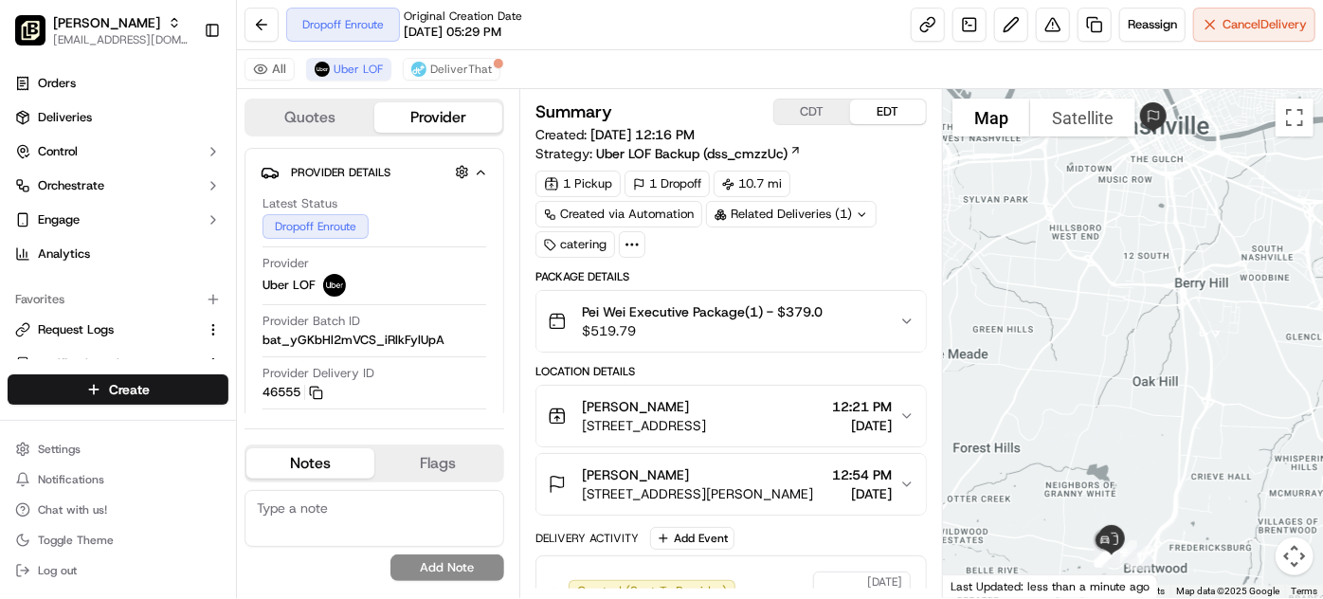
click at [804, 118] on button "CDT" at bounding box center [812, 112] width 76 height 25
click at [902, 410] on icon "button" at bounding box center [907, 416] width 15 height 15
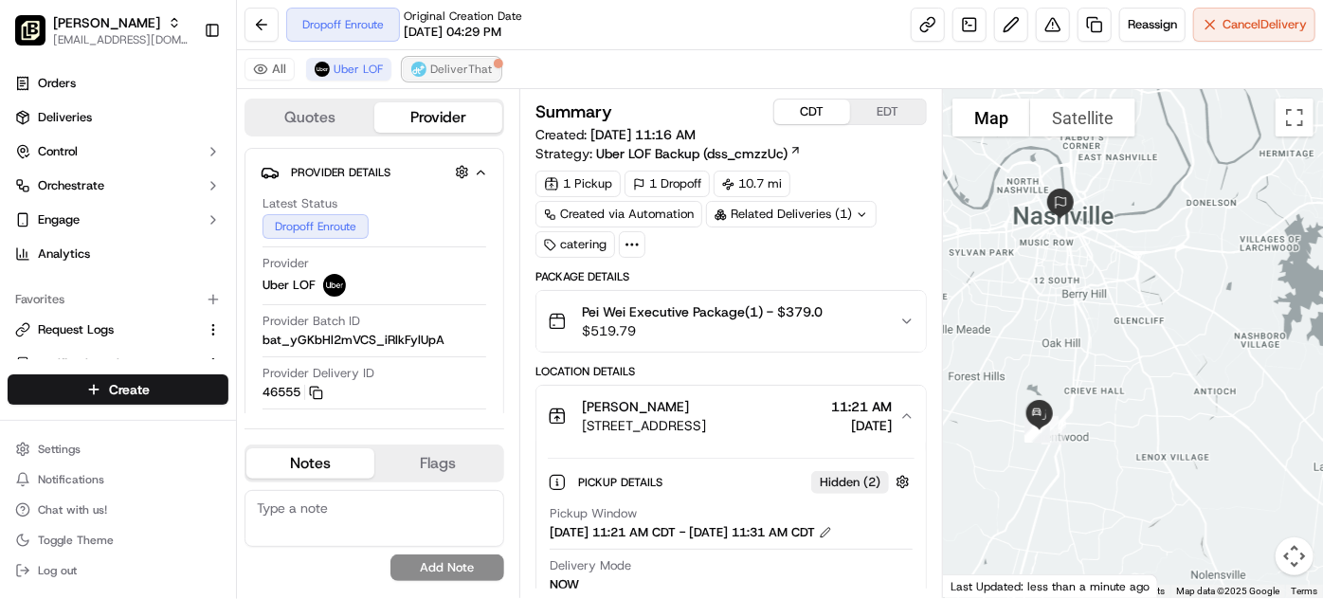
click at [451, 62] on span "DeliverThat" at bounding box center [461, 69] width 62 height 15
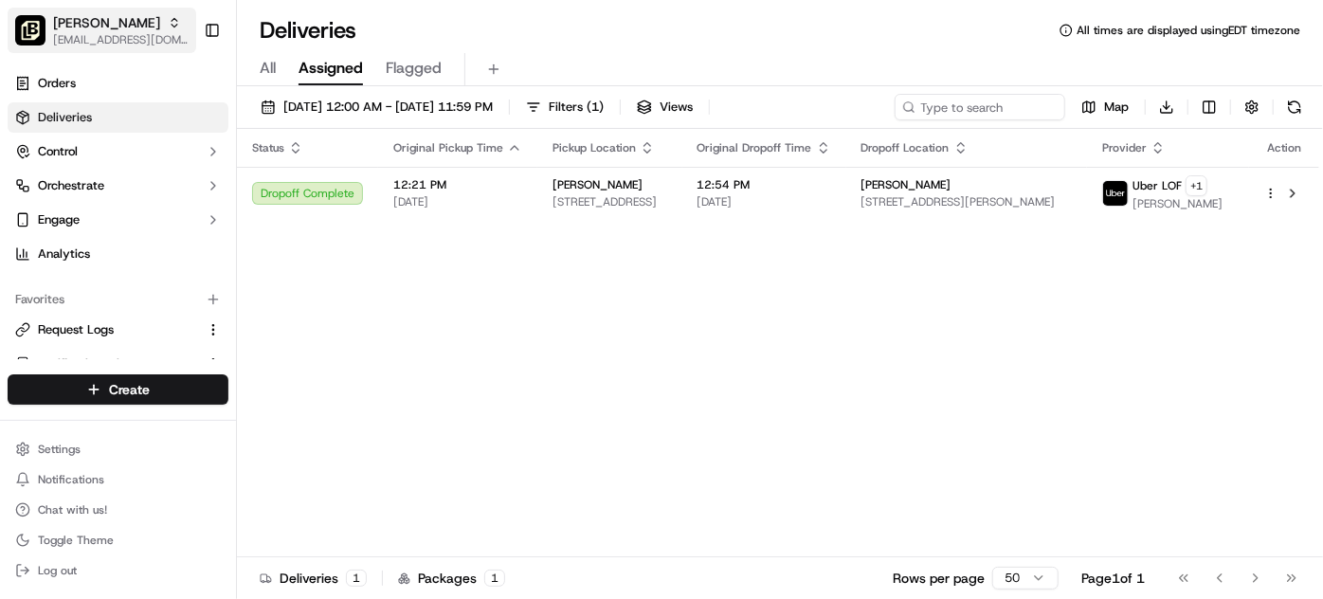
drag, startPoint x: 78, startPoint y: 28, endPoint x: 137, endPoint y: 25, distance: 59.8
click at [77, 28] on span "Pei Wei - Brentwood" at bounding box center [106, 22] width 107 height 19
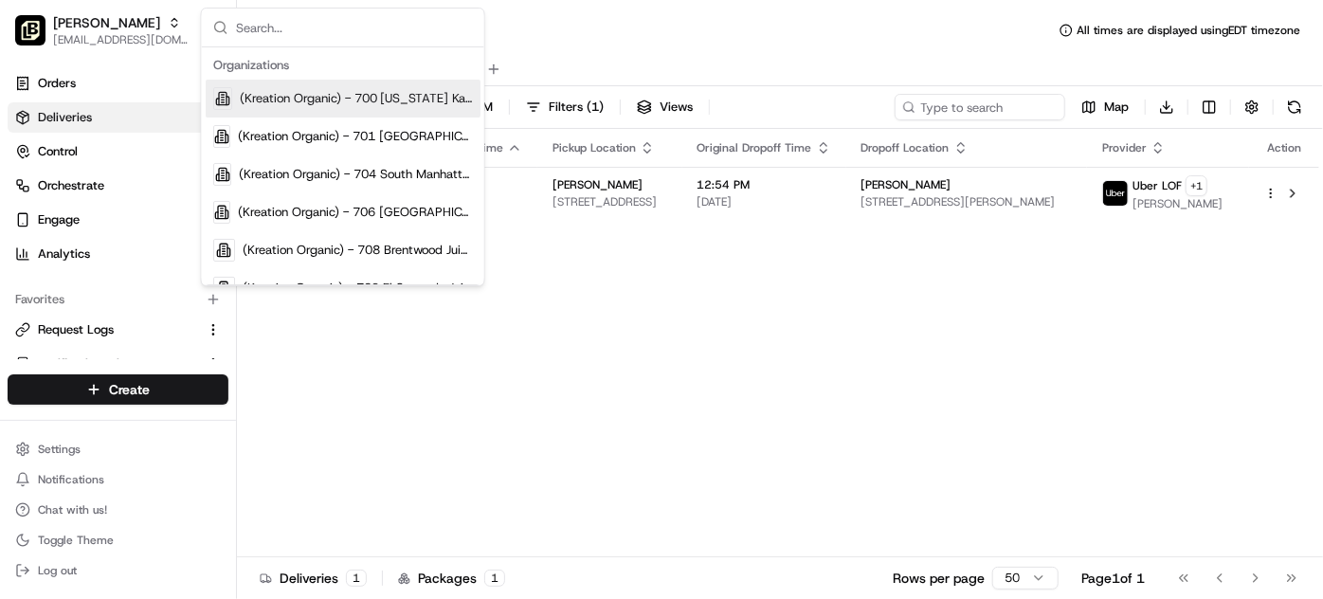
click at [306, 33] on input "text" at bounding box center [354, 28] width 237 height 38
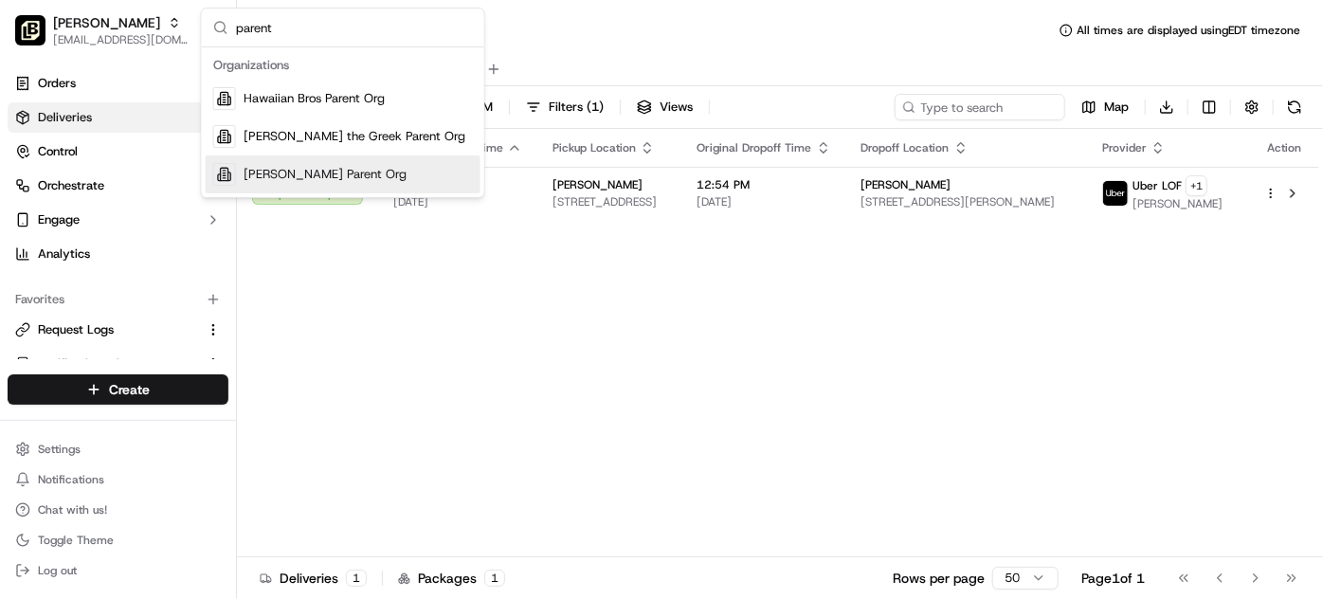
type input "parent"
click at [347, 161] on div "[PERSON_NAME] Parent Org" at bounding box center [343, 174] width 275 height 38
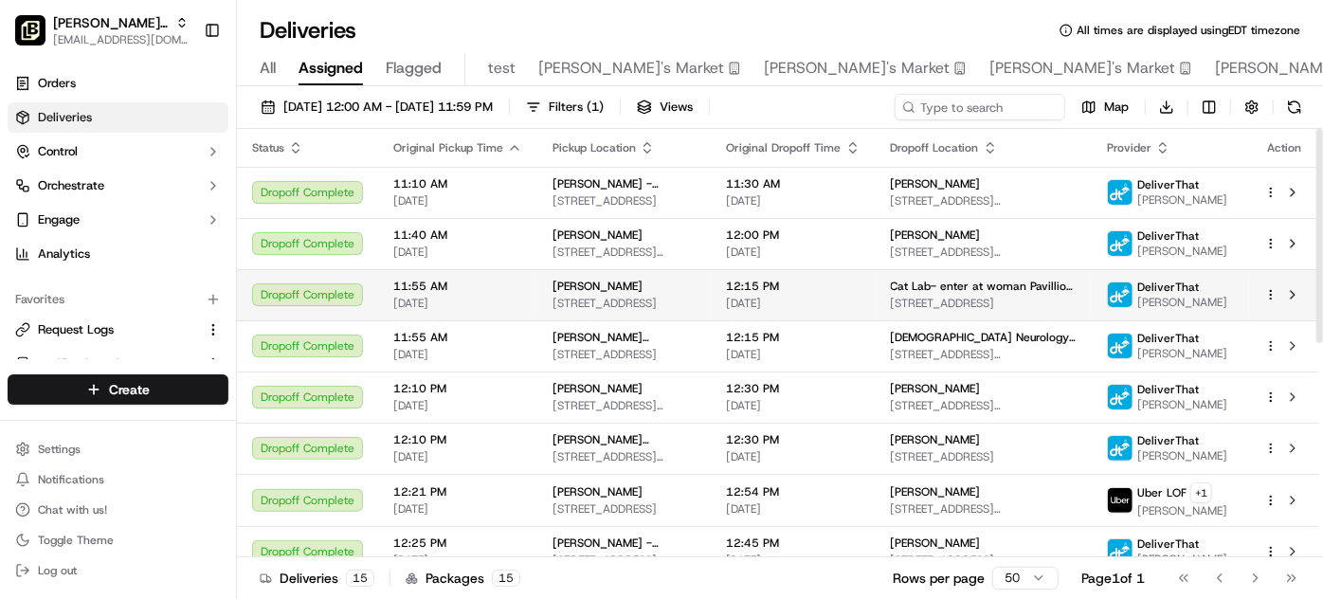
click at [881, 300] on td "Cat Lab- enter at woman Pavillion 2 nd Floor 504 Medical Center Blvd, Conroe, T…" at bounding box center [984, 294] width 217 height 51
